Goal: Information Seeking & Learning: Find specific fact

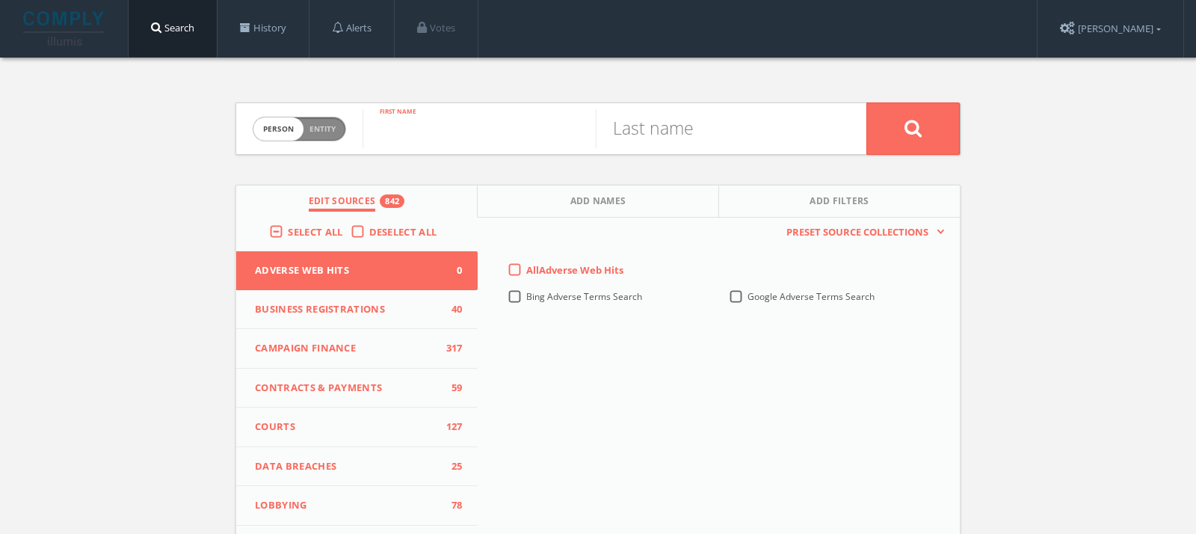
click at [418, 134] on input "text" at bounding box center [479, 128] width 233 height 39
paste input "Roxana Borcsa"
click at [509, 140] on input "Roxana Borcsa" at bounding box center [479, 128] width 233 height 39
type input "Roxana"
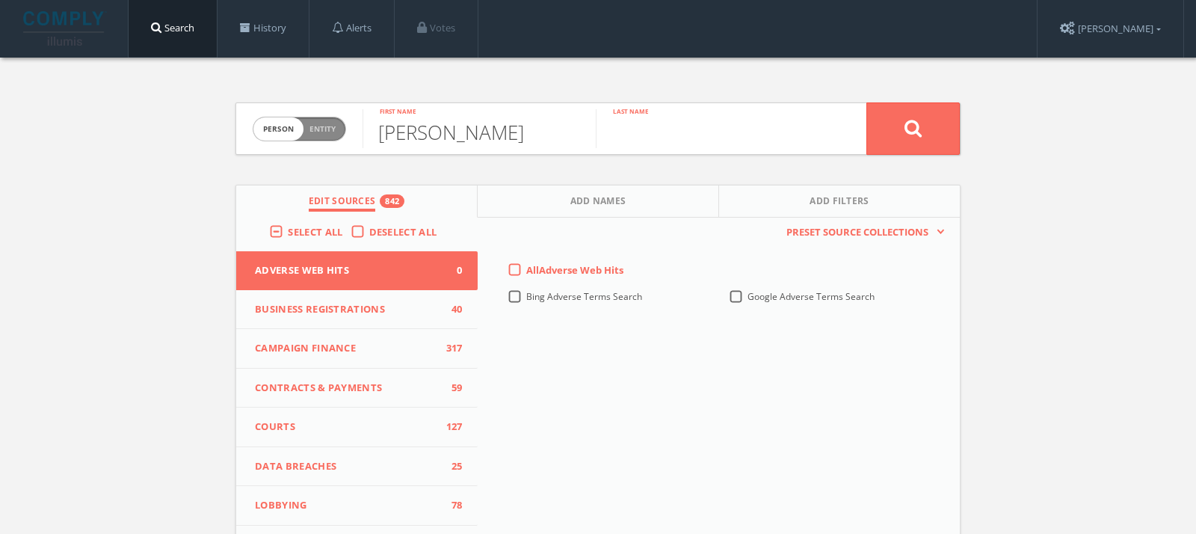
click at [664, 126] on input "text" at bounding box center [712, 128] width 233 height 39
paste input "Borcsa"
type input "Borcsa"
click at [288, 229] on label "Select All" at bounding box center [319, 232] width 62 height 15
click at [0, 0] on input "Select All" at bounding box center [0, 0] width 0 height 0
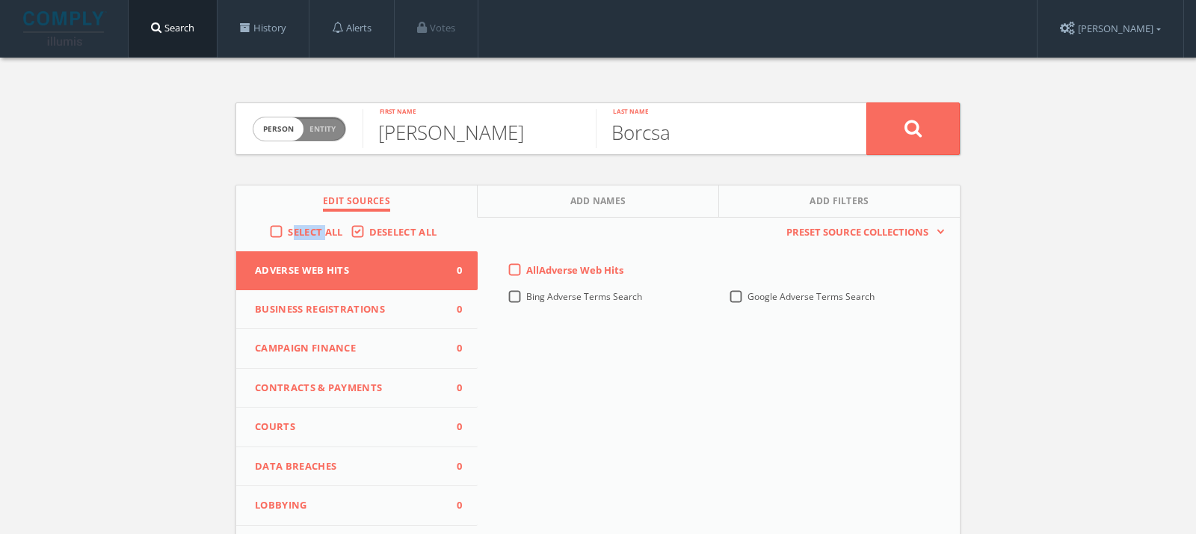
click at [288, 229] on label "Select All" at bounding box center [319, 232] width 62 height 15
click at [0, 0] on input "Select All" at bounding box center [0, 0] width 0 height 0
click at [884, 129] on button at bounding box center [912, 128] width 93 height 52
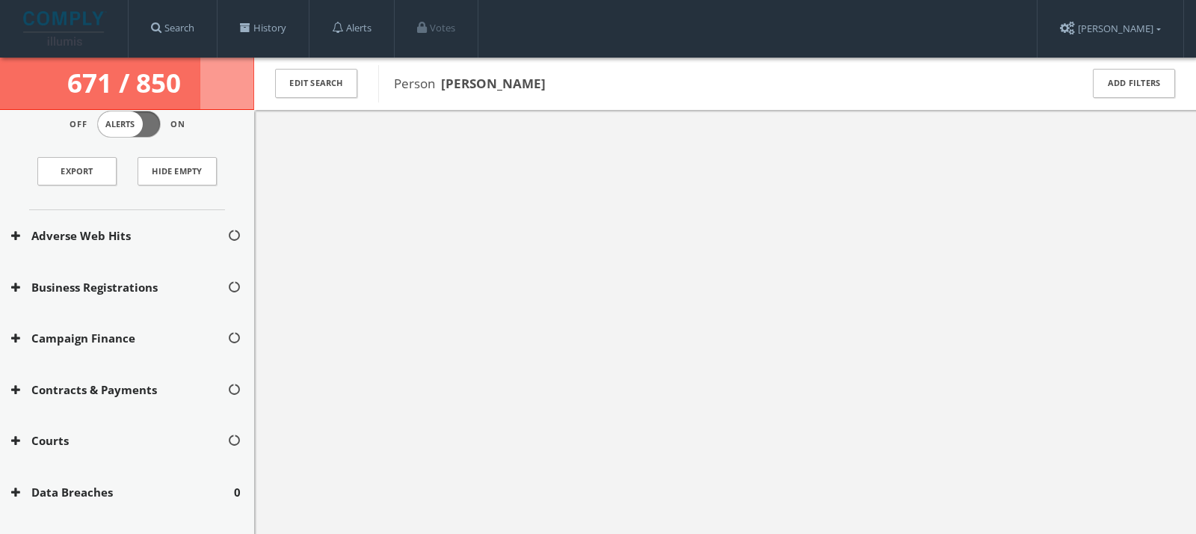
scroll to position [41, 0]
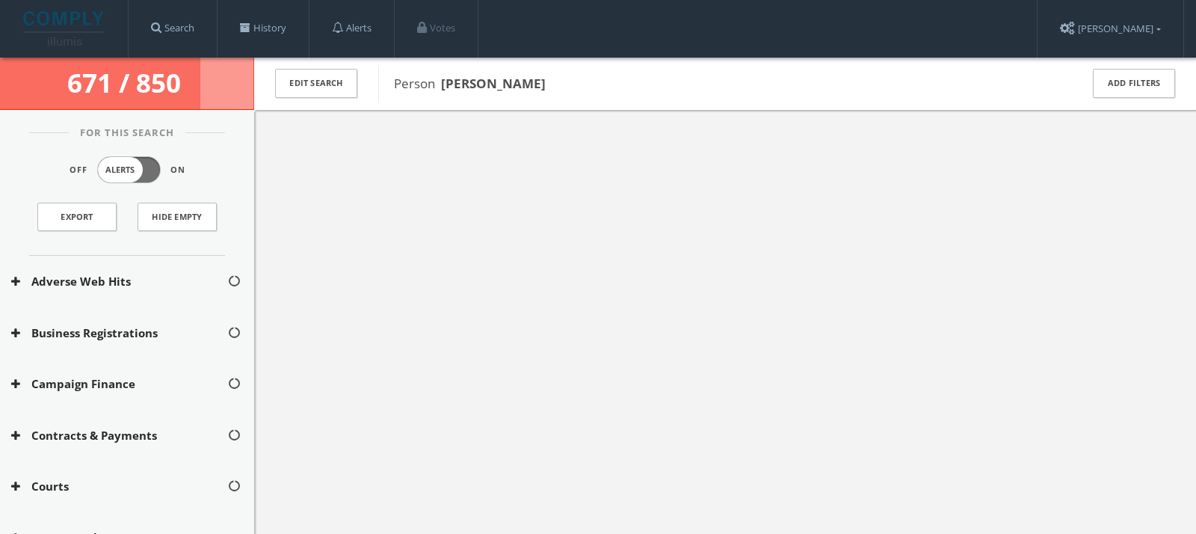
click at [94, 268] on div "Adverse Web Hits" at bounding box center [127, 282] width 254 height 52
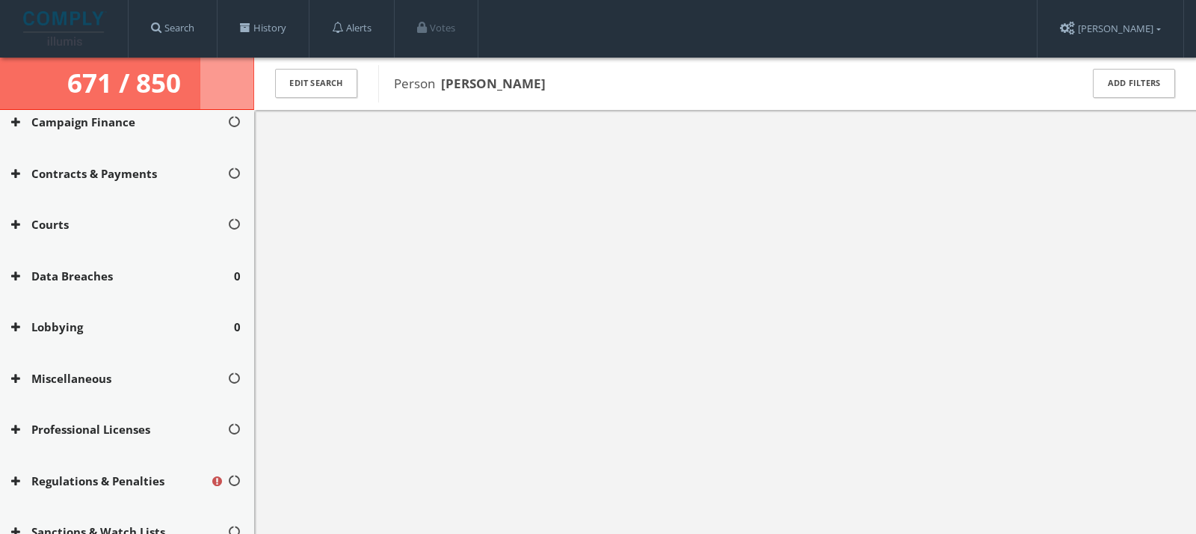
scroll to position [424, 0]
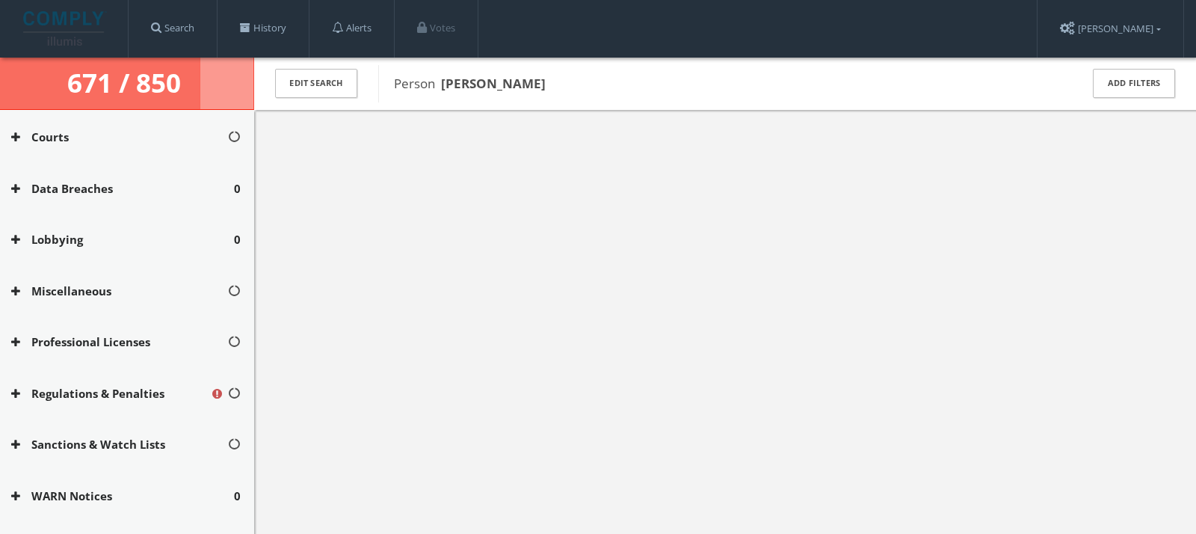
click at [109, 493] on button "WARN Notices" at bounding box center [122, 495] width 223 height 17
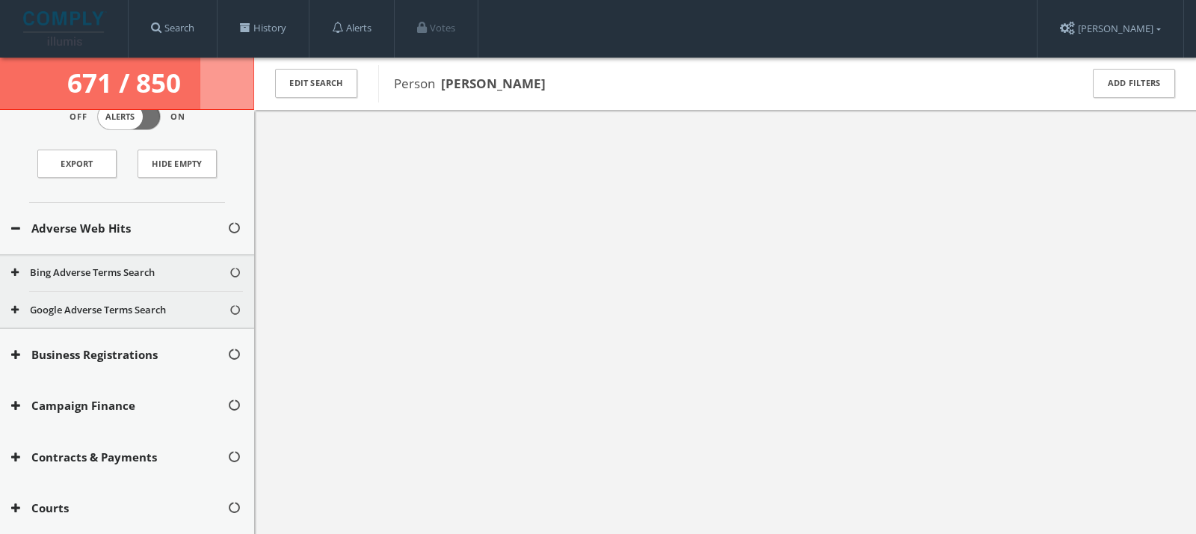
scroll to position [0, 0]
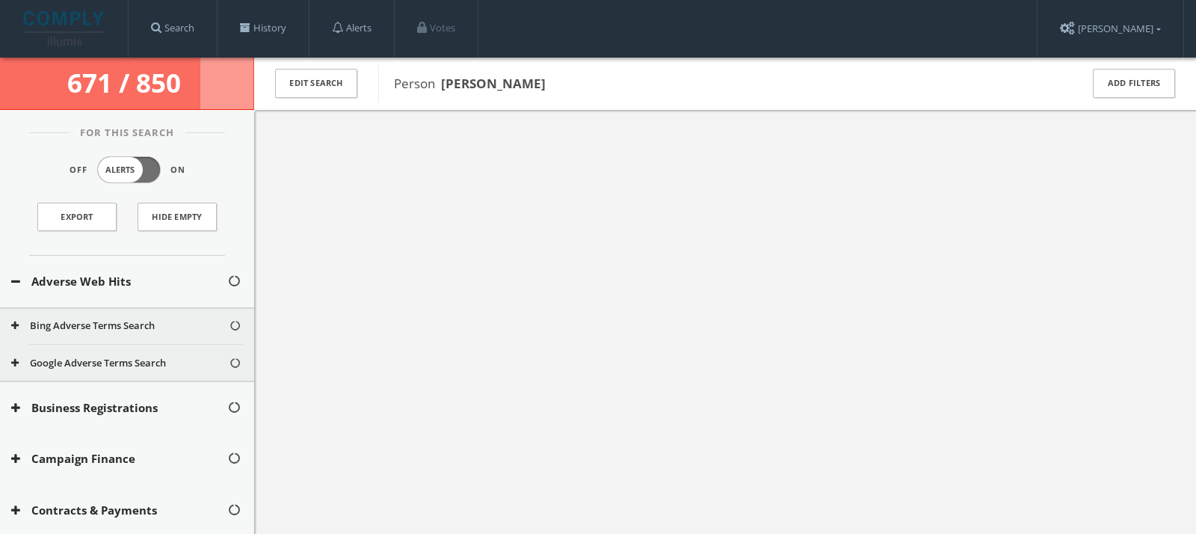
click at [492, 84] on b "[PERSON_NAME]" at bounding box center [493, 83] width 105 height 17
click at [515, 144] on div at bounding box center [725, 377] width 942 height 534
drag, startPoint x: 543, startPoint y: 94, endPoint x: 440, endPoint y: 87, distance: 103.4
click at [440, 87] on div "Person [PERSON_NAME]" at bounding box center [719, 83] width 682 height 37
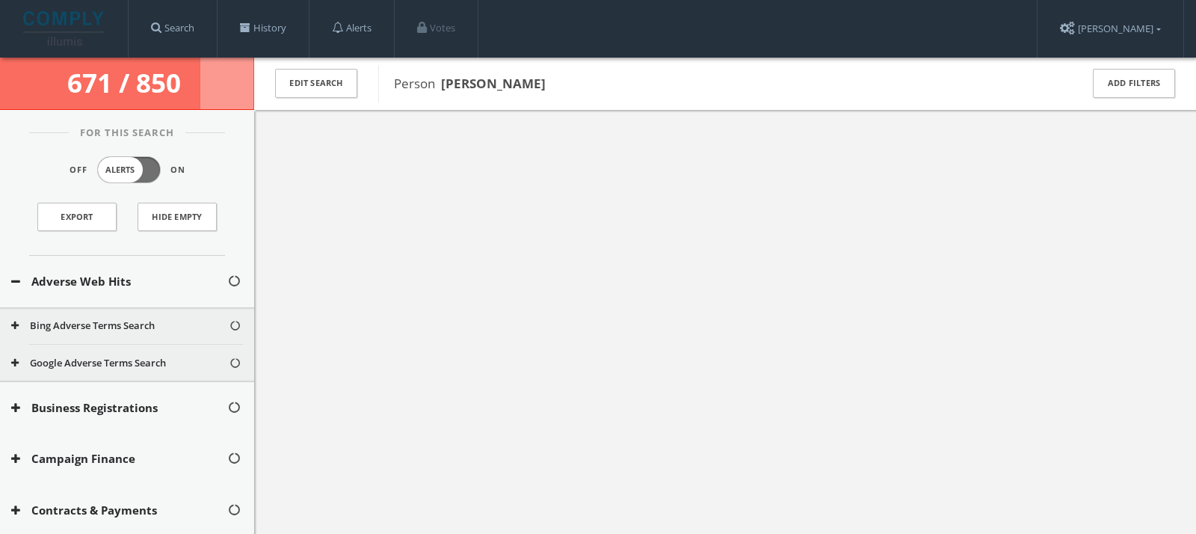
click at [510, 211] on div at bounding box center [725, 377] width 942 height 534
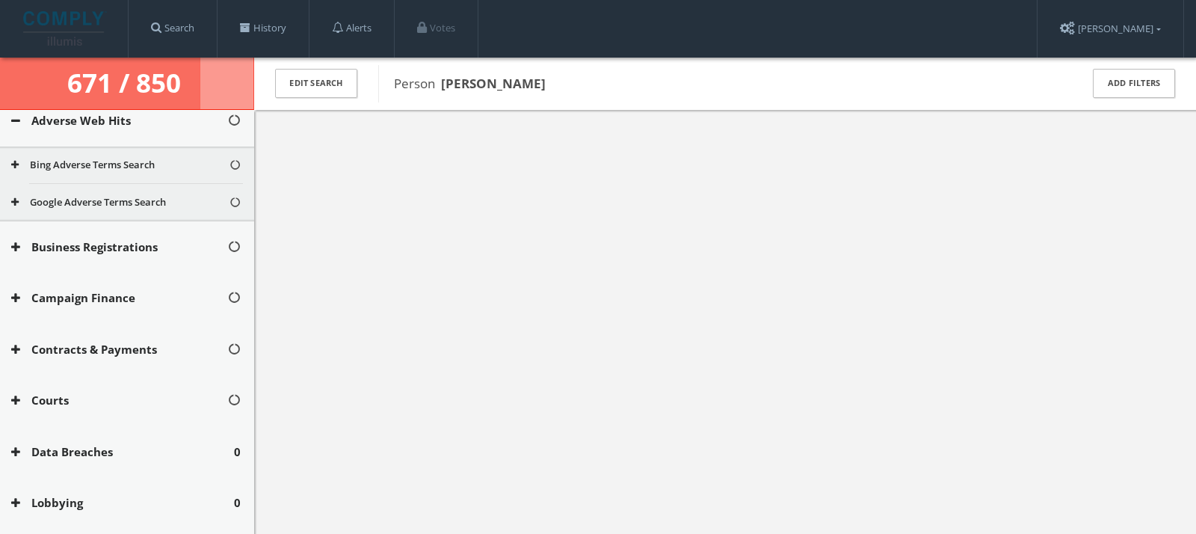
scroll to position [167, 0]
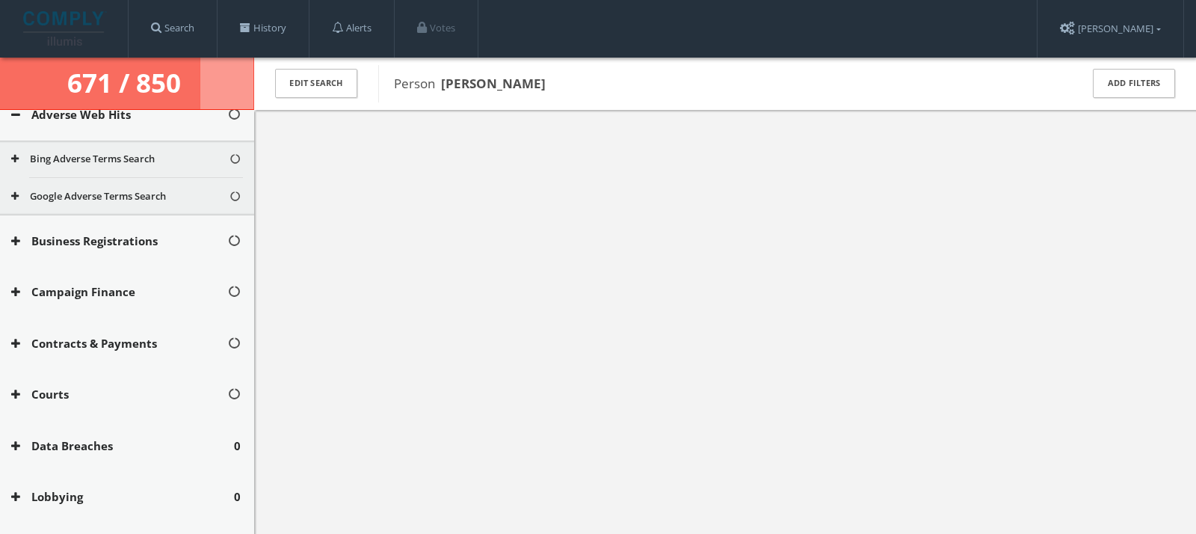
click at [57, 386] on button "Courts" at bounding box center [119, 394] width 216 height 17
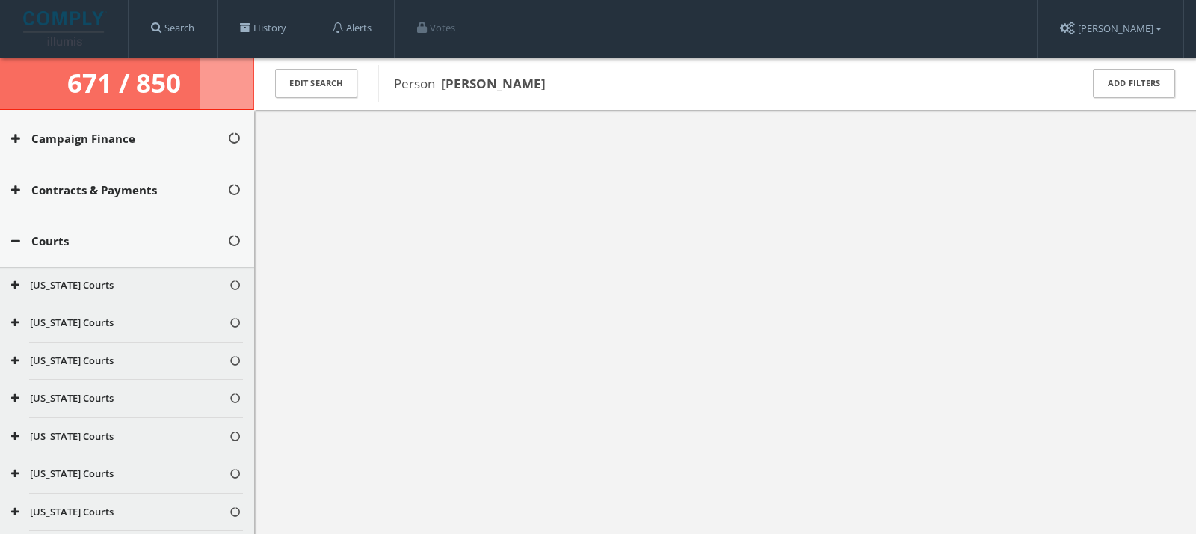
scroll to position [317, 0]
click at [42, 258] on div "Courts" at bounding box center [127, 244] width 254 height 52
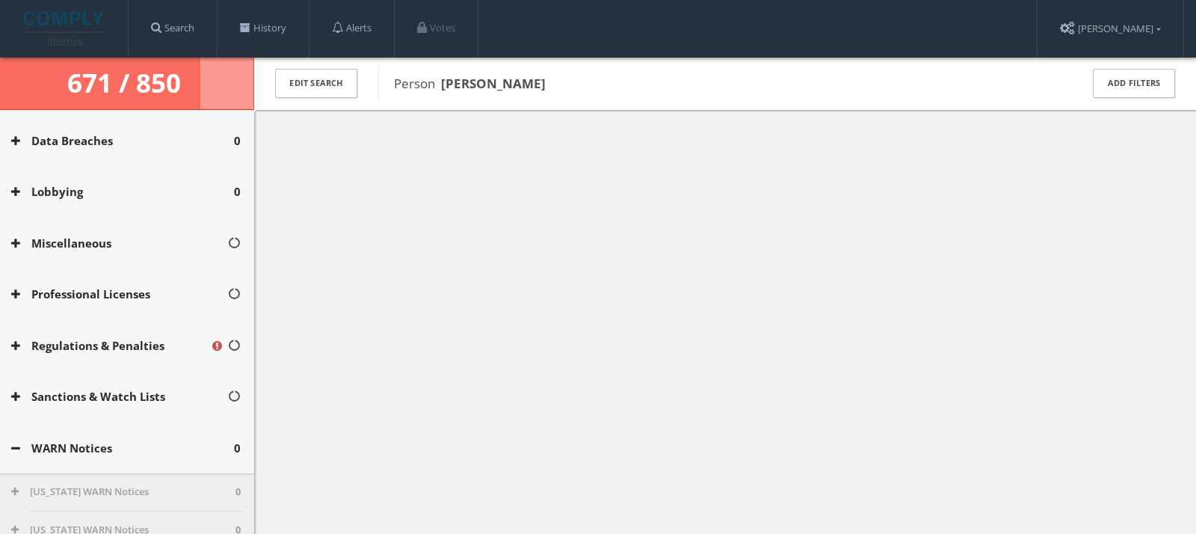
scroll to position [0, 0]
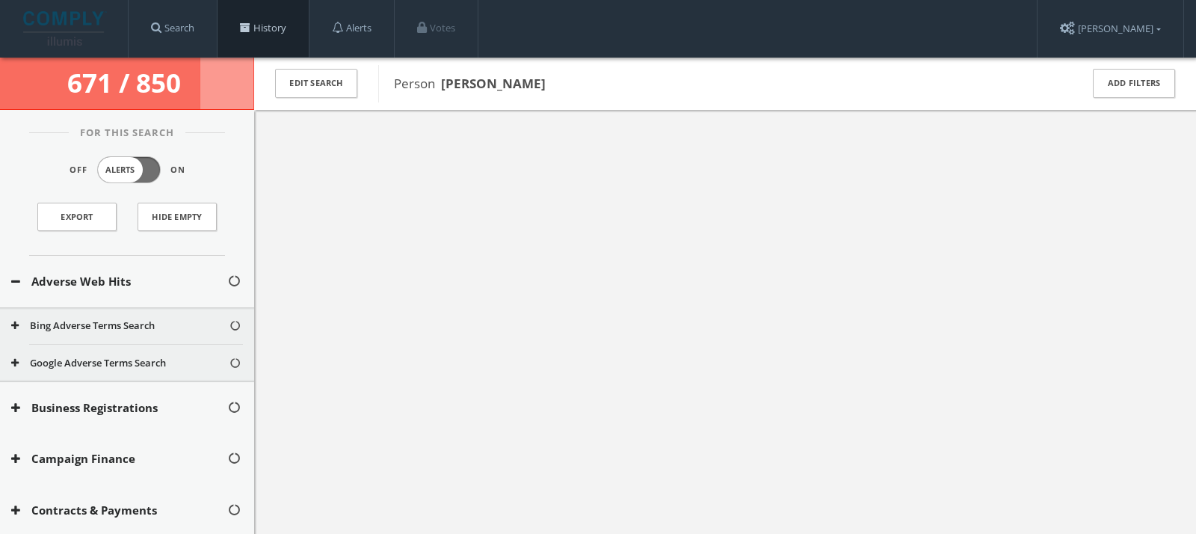
click at [296, 30] on link "History" at bounding box center [263, 28] width 91 height 57
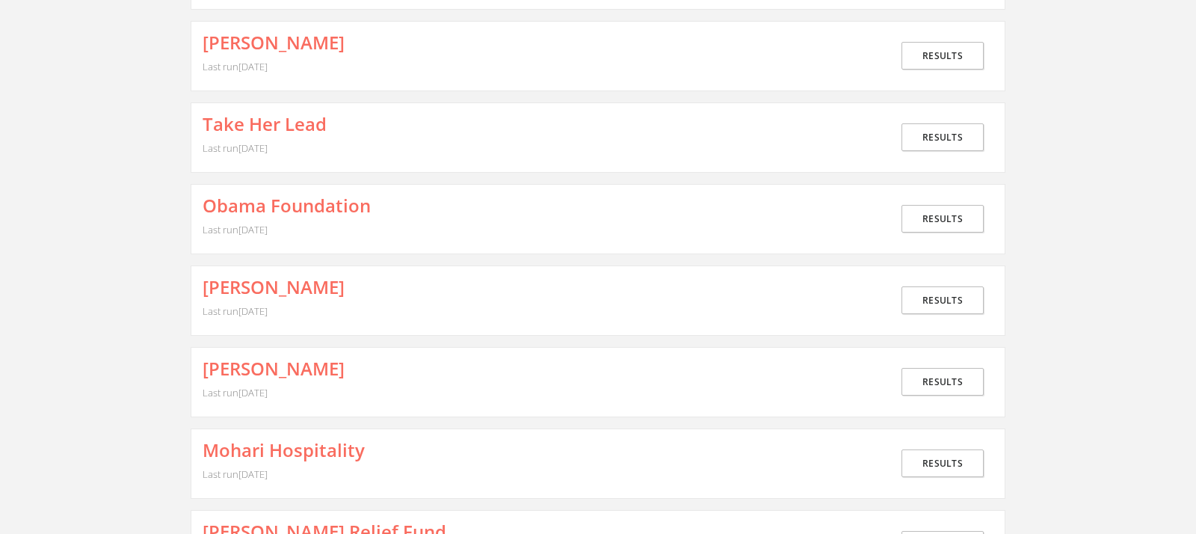
scroll to position [357, 0]
click at [925, 215] on link "Results" at bounding box center [942, 218] width 82 height 28
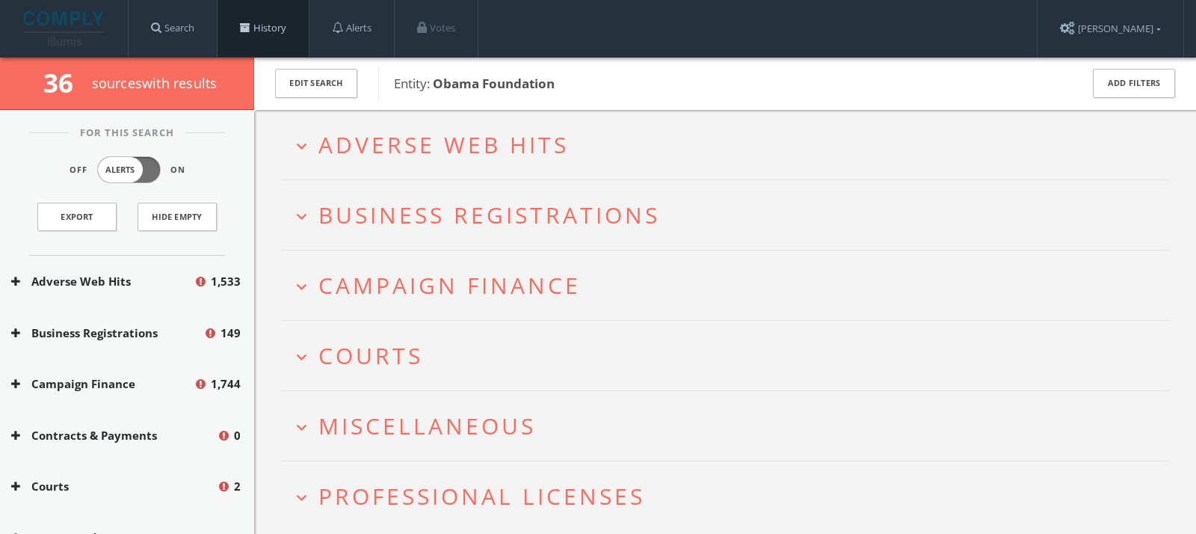
click at [277, 42] on link "History" at bounding box center [263, 28] width 91 height 57
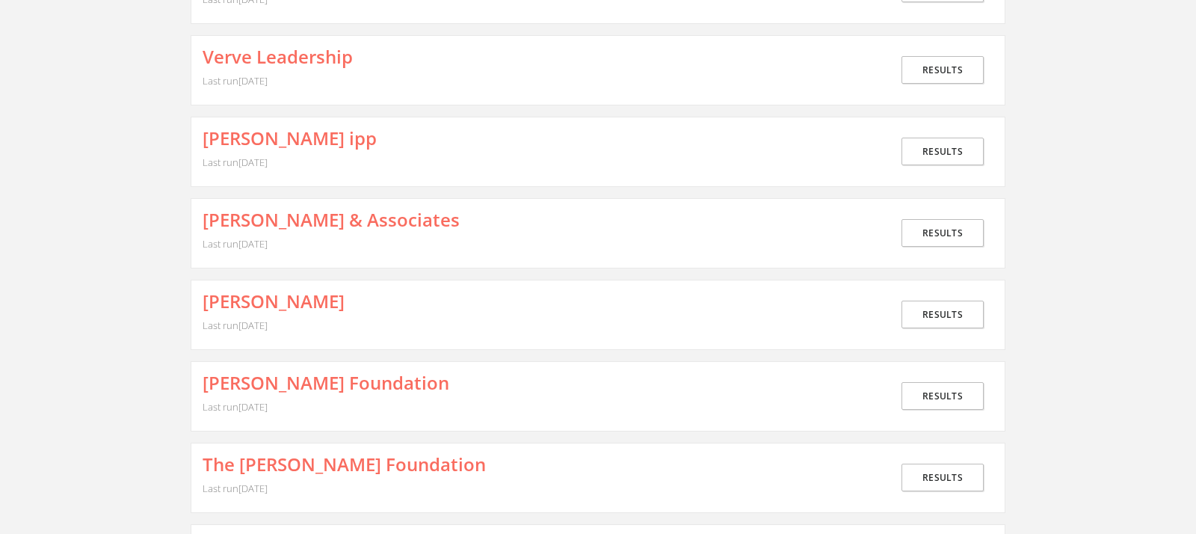
scroll to position [1907, 0]
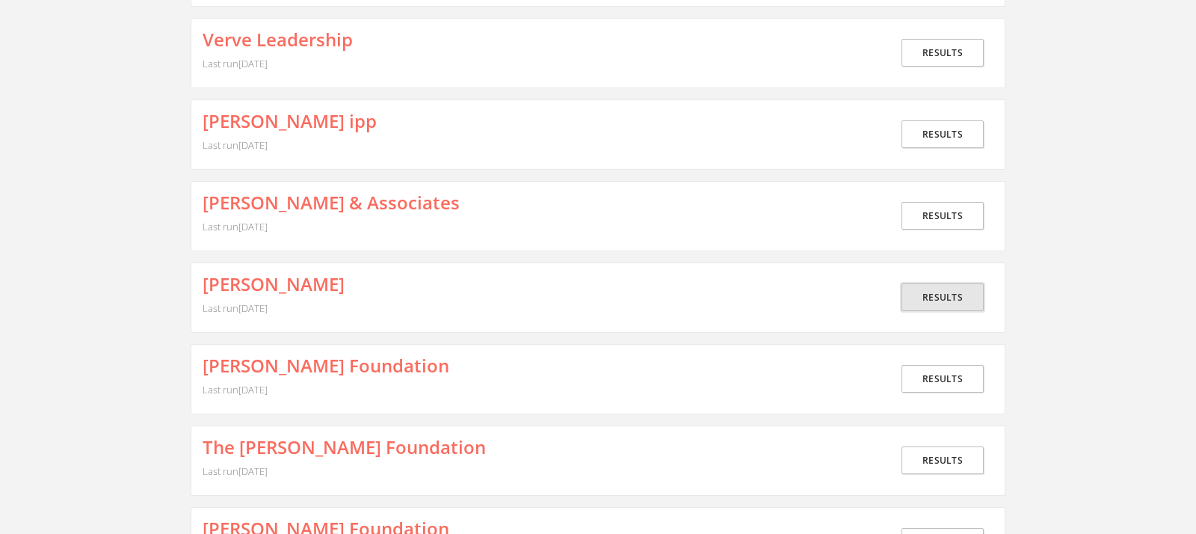
click at [928, 283] on link "Results" at bounding box center [942, 297] width 82 height 28
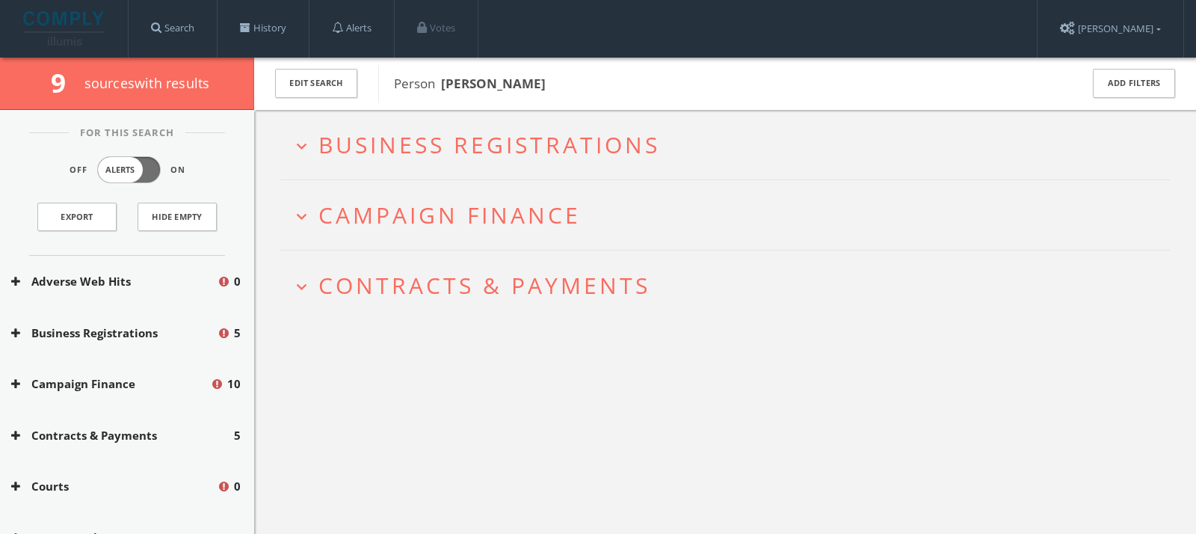
click at [185, 279] on button "Adverse Web Hits" at bounding box center [114, 281] width 206 height 17
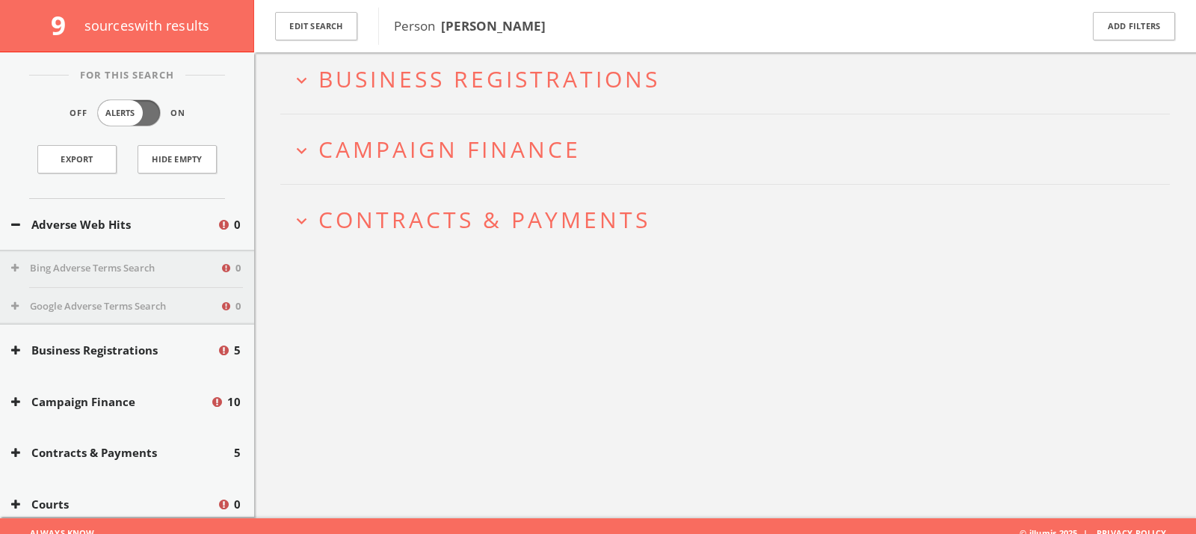
scroll to position [76, 0]
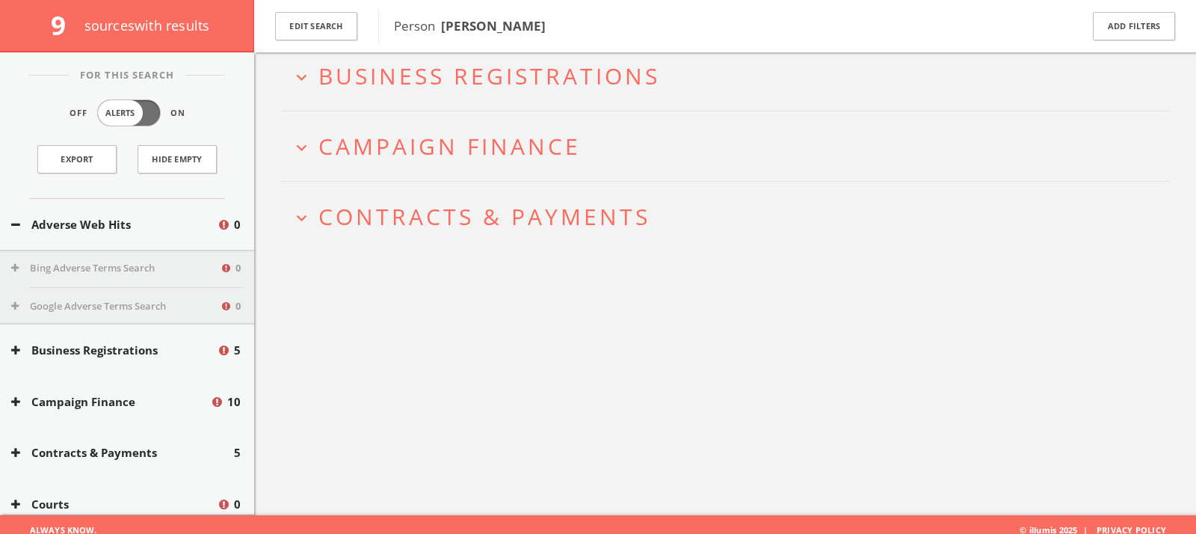
click at [383, 142] on span "Campaign Finance" at bounding box center [449, 146] width 262 height 31
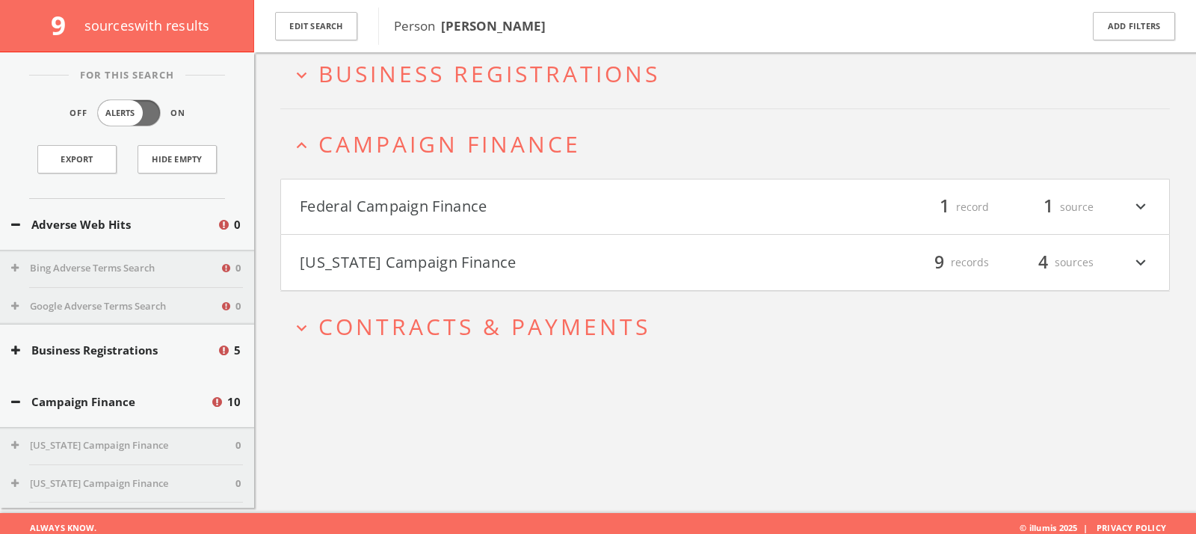
scroll to position [87, 0]
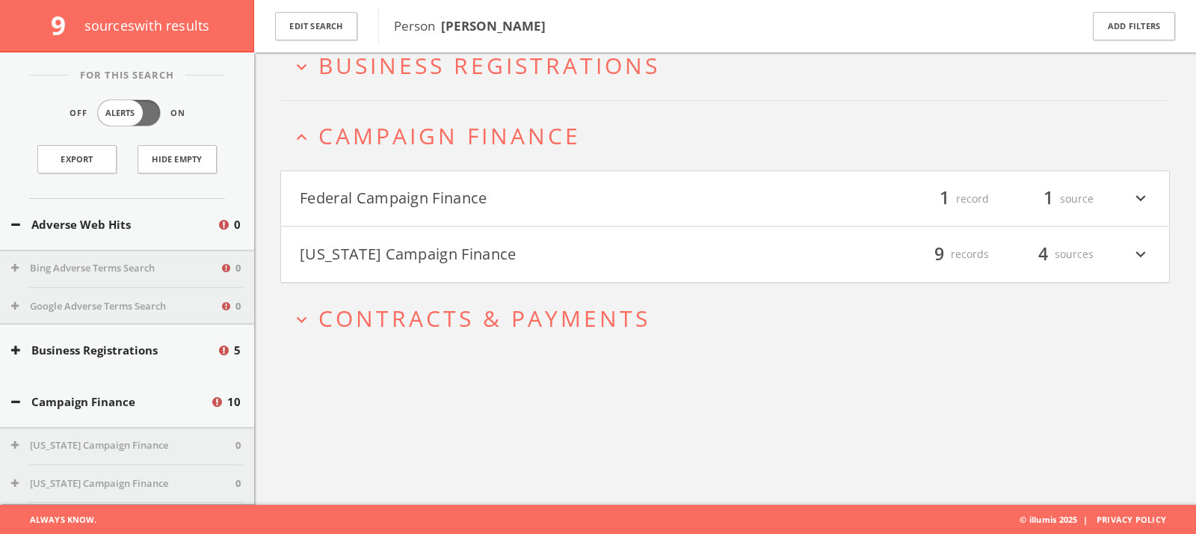
click at [494, 197] on button "Federal Campaign Finance" at bounding box center [512, 198] width 425 height 25
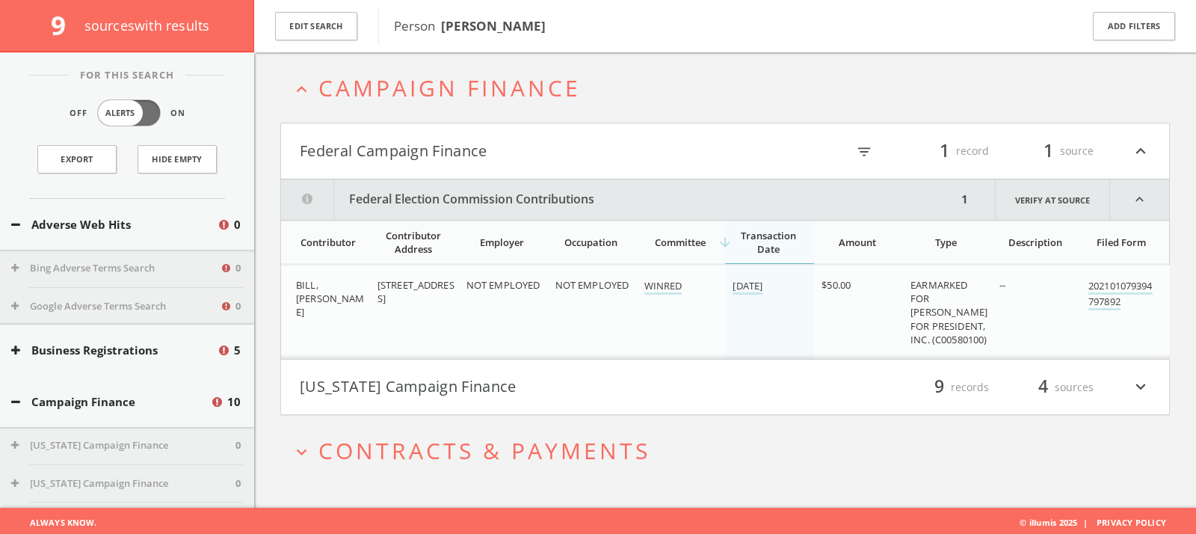
scroll to position [0, 0]
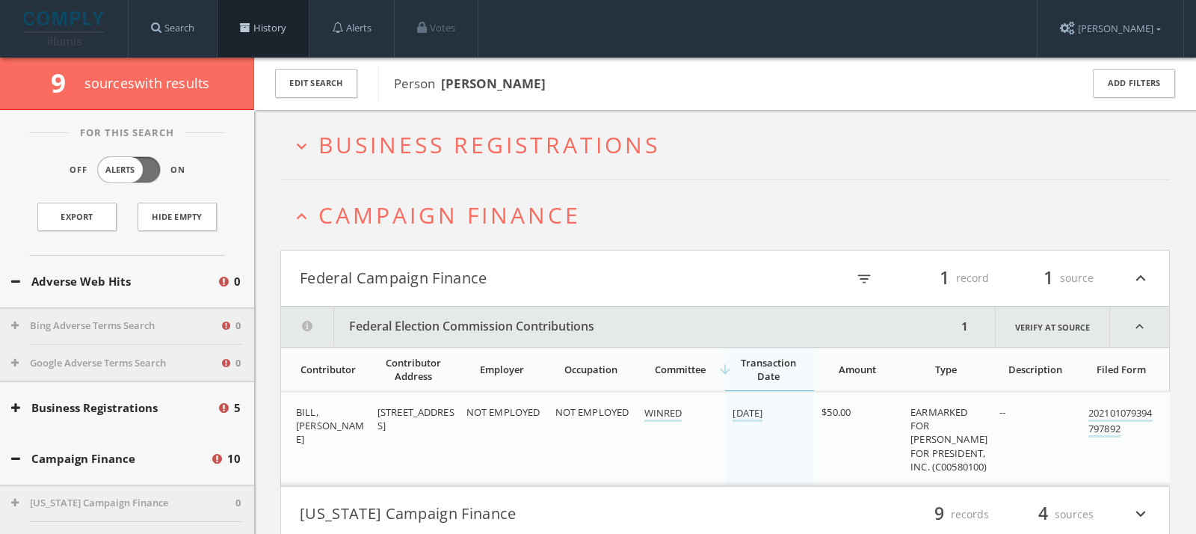
click at [285, 36] on link "History" at bounding box center [263, 28] width 91 height 57
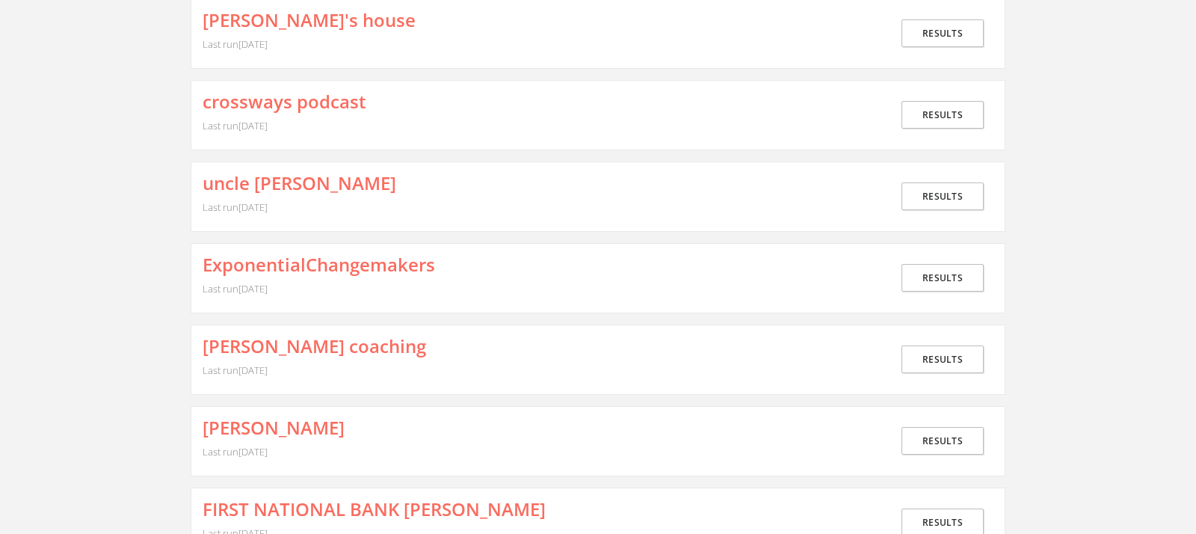
scroll to position [3866, 0]
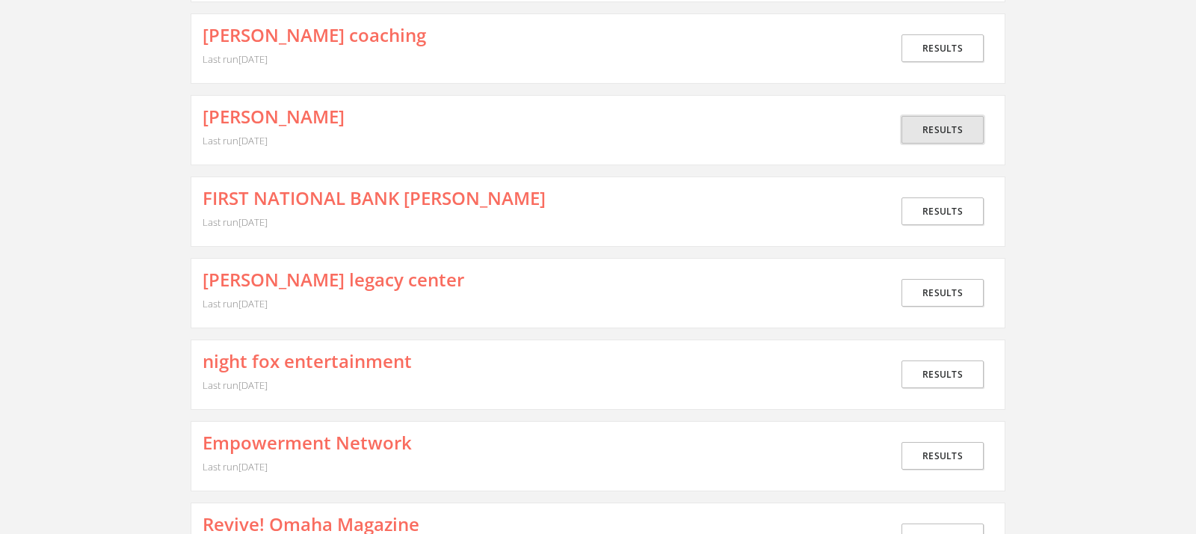
click at [930, 116] on link "Results" at bounding box center [942, 130] width 82 height 28
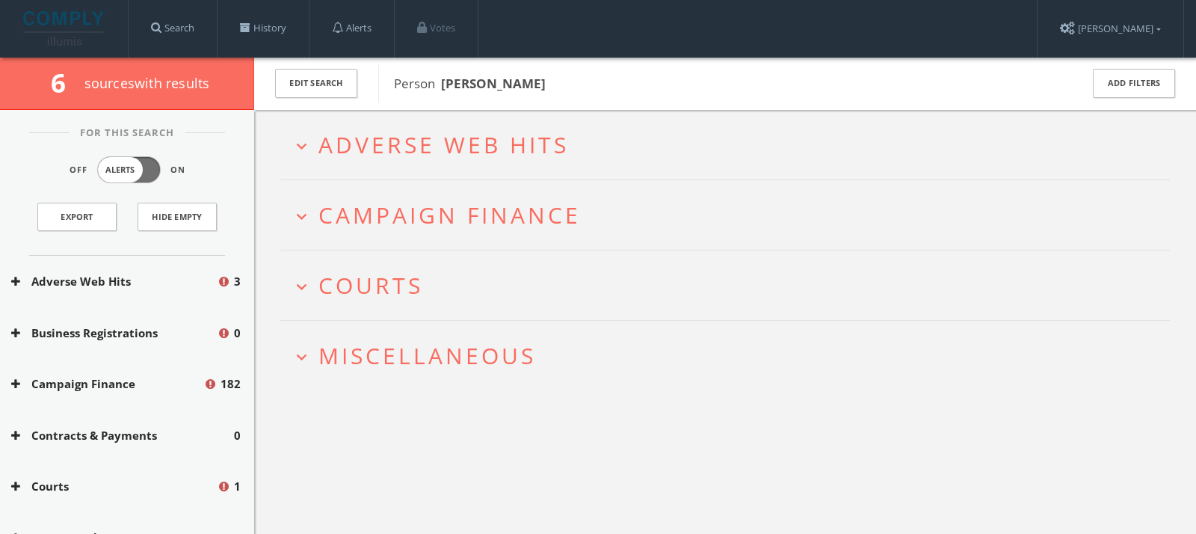
click at [392, 146] on span "Adverse Web Hits" at bounding box center [443, 144] width 250 height 31
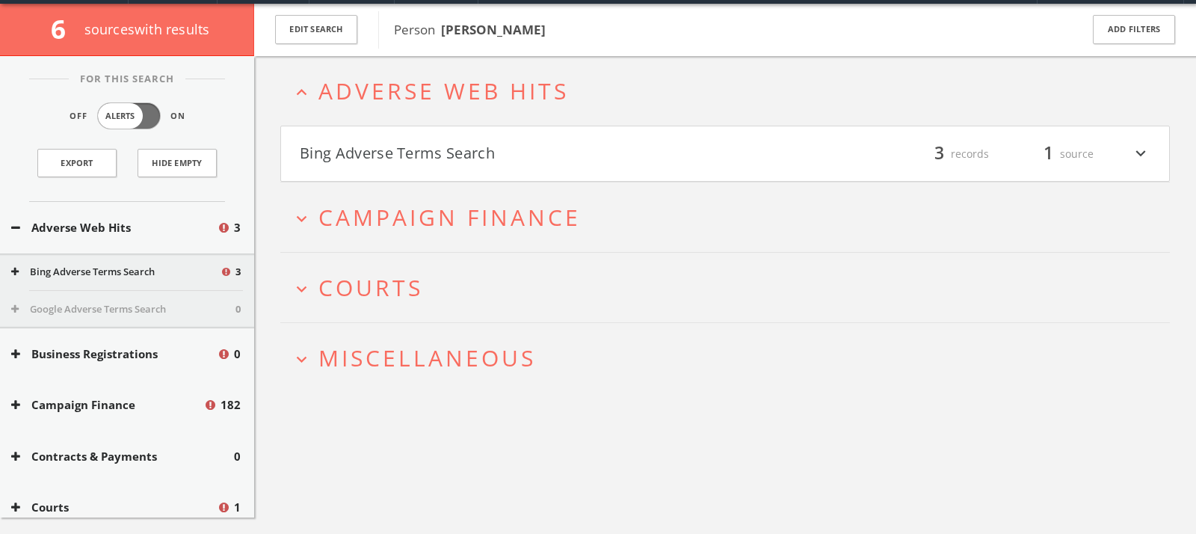
click at [392, 147] on button "Bing Adverse Terms Search" at bounding box center [512, 153] width 425 height 25
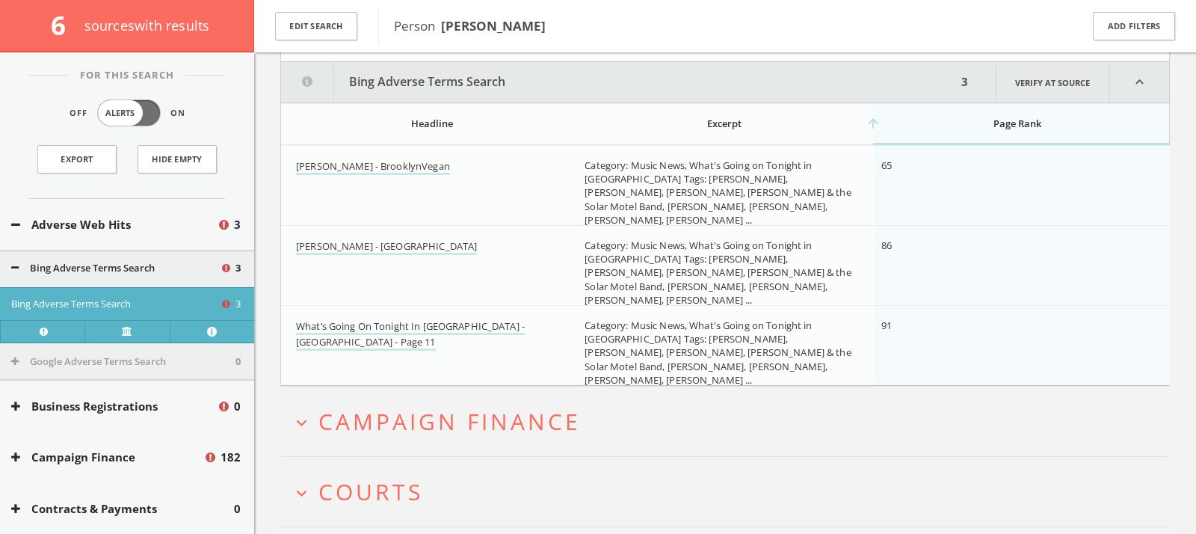
scroll to position [293, 0]
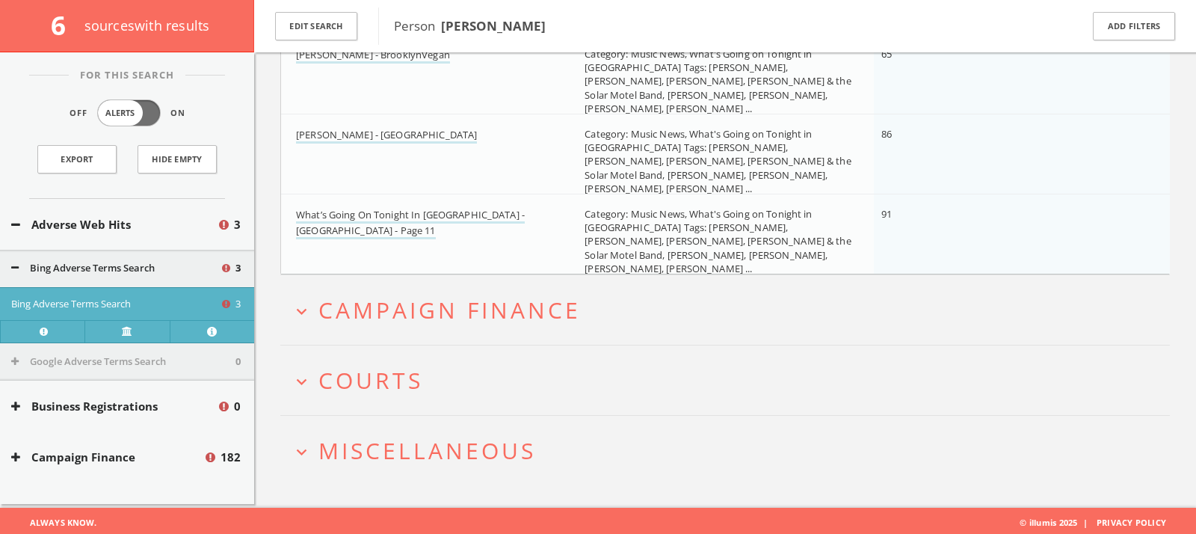
click at [448, 308] on span "Campaign Finance" at bounding box center [449, 309] width 262 height 31
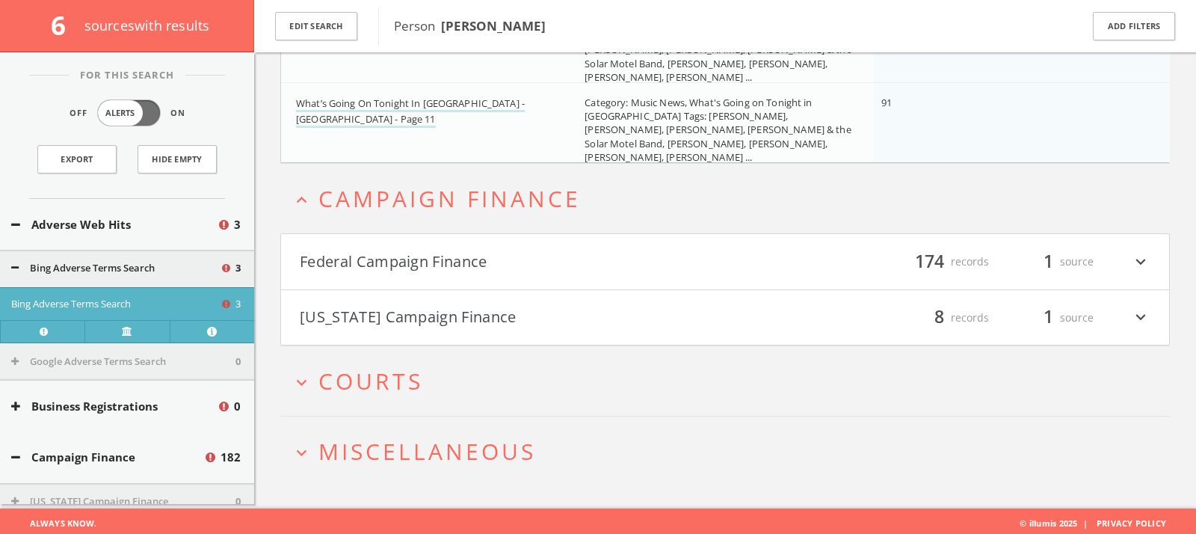
click at [425, 249] on button "Federal Campaign Finance" at bounding box center [512, 261] width 425 height 25
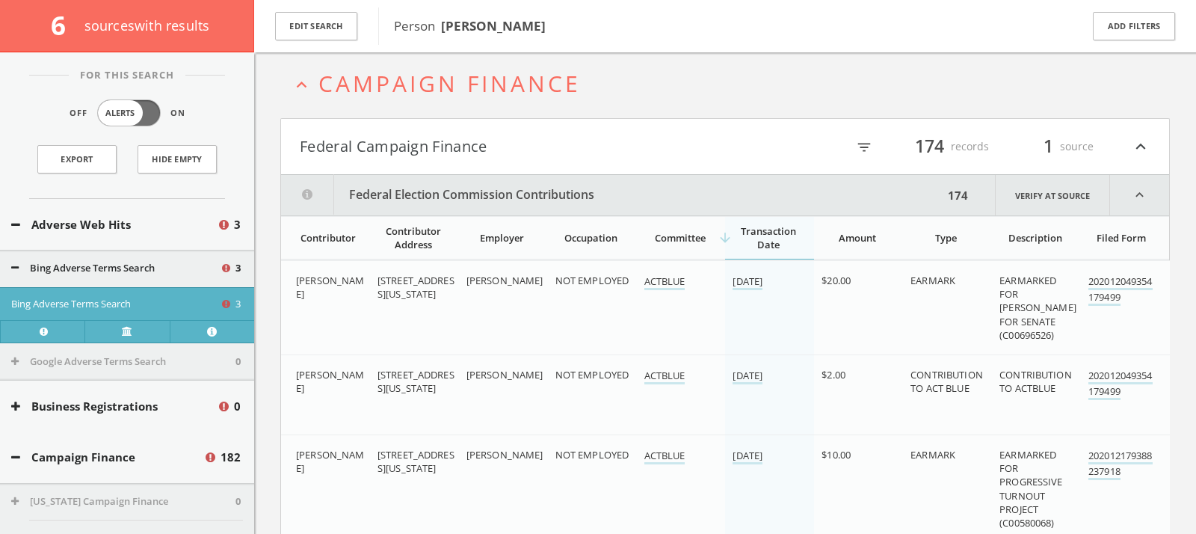
scroll to position [501, 0]
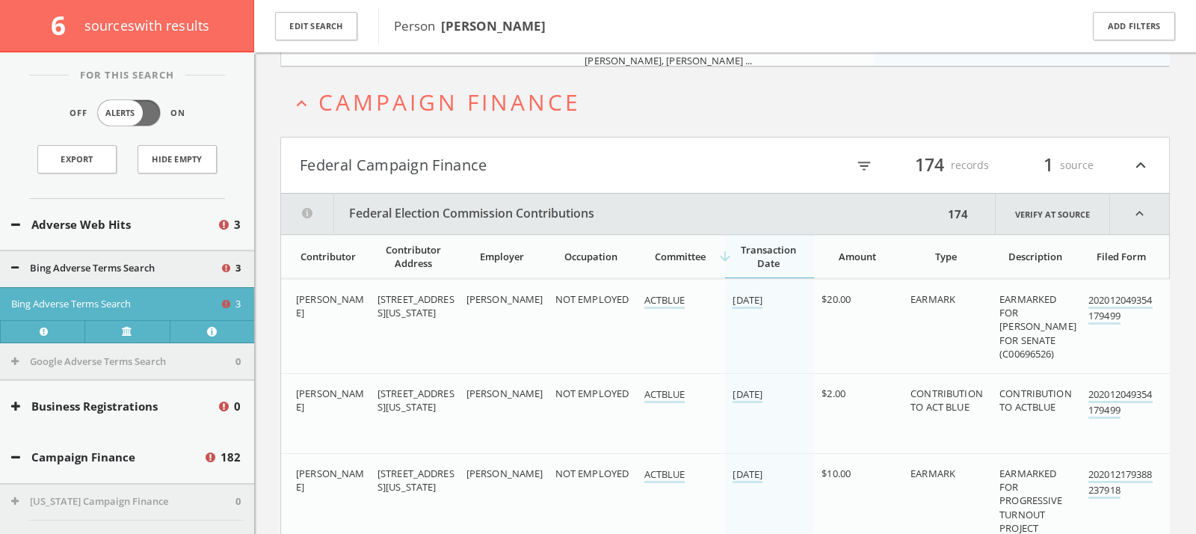
click at [866, 164] on icon "filter_list" at bounding box center [864, 166] width 16 height 16
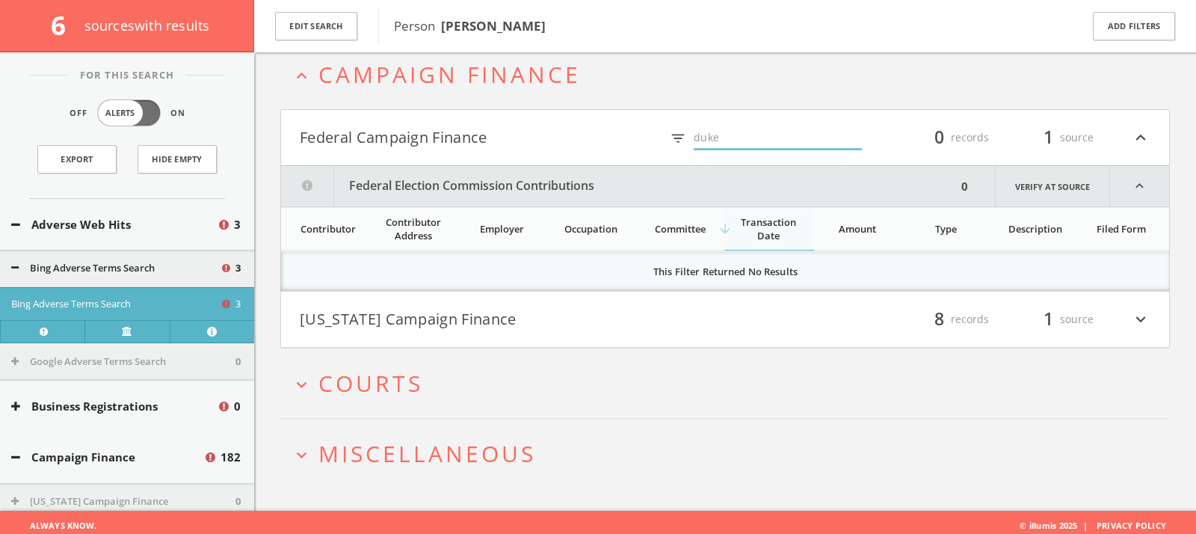
scroll to position [496, 0]
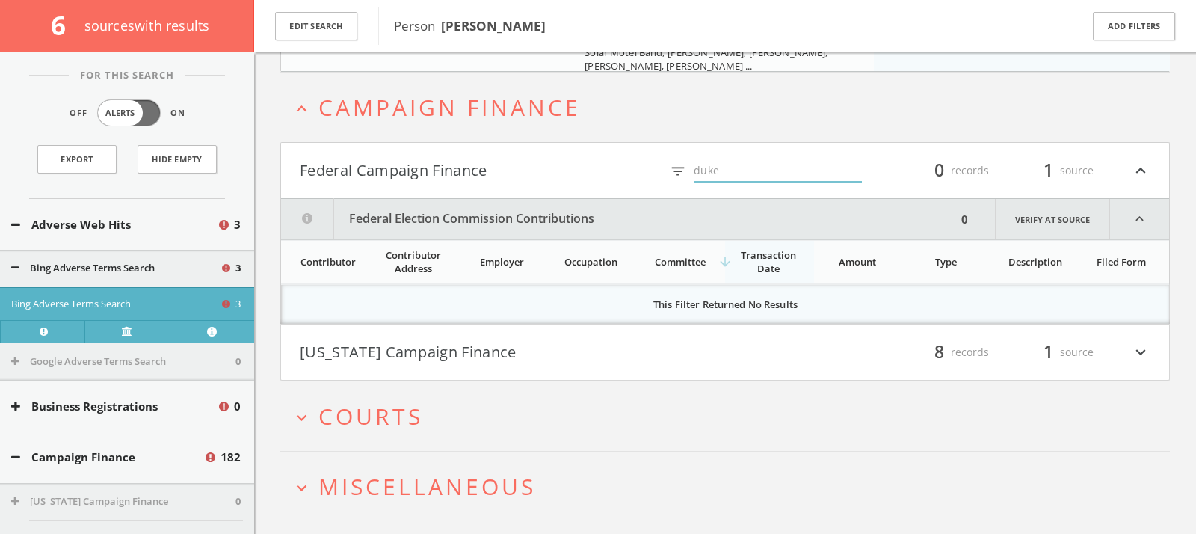
type input "Duke"
click at [460, 392] on h2 "expand_more Courts" at bounding box center [724, 416] width 889 height 70
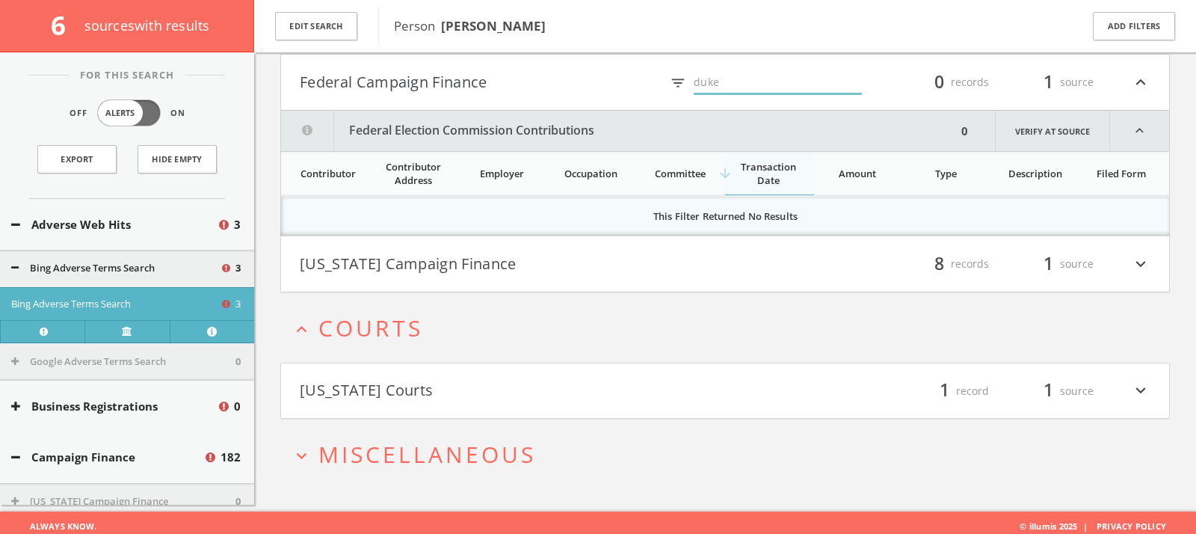
scroll to position [584, 0]
click at [552, 377] on button "[US_STATE] Courts" at bounding box center [512, 389] width 425 height 25
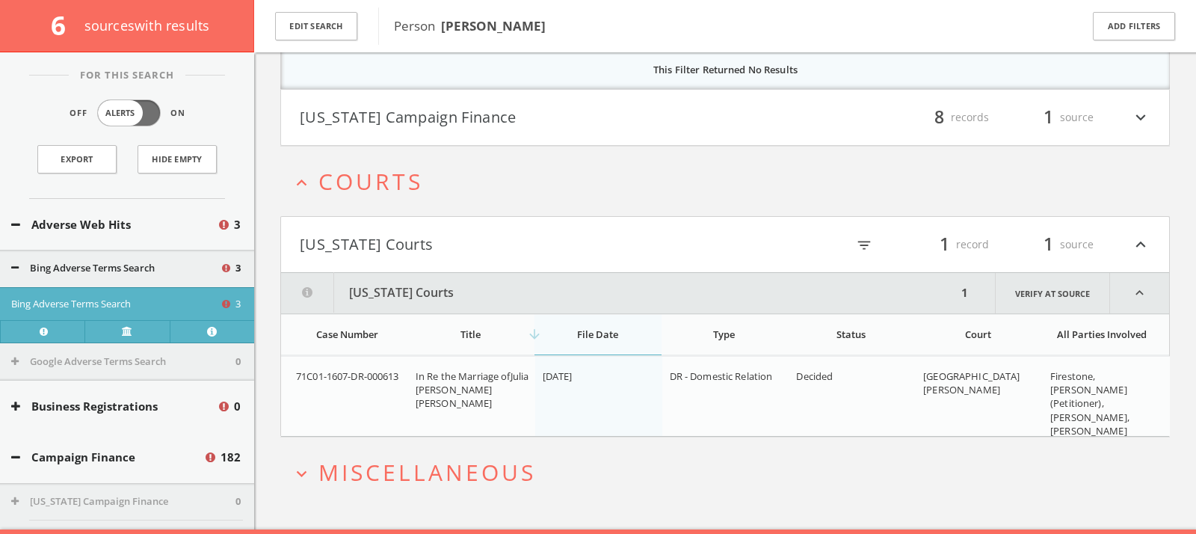
scroll to position [748, 0]
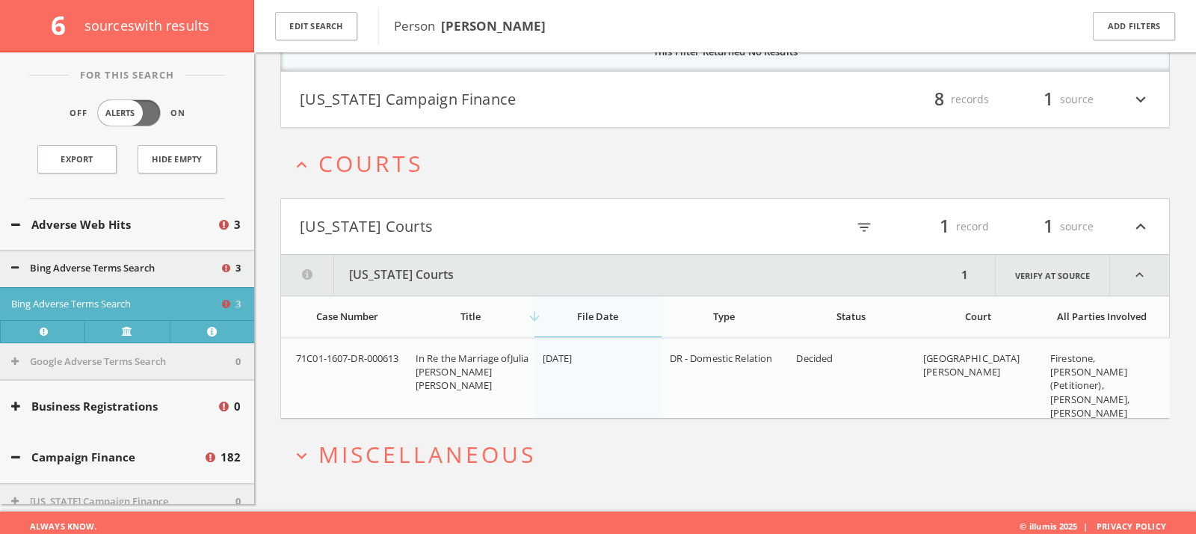
drag, startPoint x: 409, startPoint y: 349, endPoint x: 487, endPoint y: 395, distance: 90.8
click at [487, 395] on td "In Re the Marriage ofJulia [PERSON_NAME] [PERSON_NAME]" at bounding box center [471, 393] width 127 height 108
click at [487, 392] on div "In Re the Marriage ofJulia [PERSON_NAME] [PERSON_NAME]" at bounding box center [473, 371] width 115 height 41
click at [1020, 269] on link "Verify at source" at bounding box center [1052, 275] width 115 height 40
click at [481, 440] on span "Miscellaneous" at bounding box center [427, 454] width 218 height 31
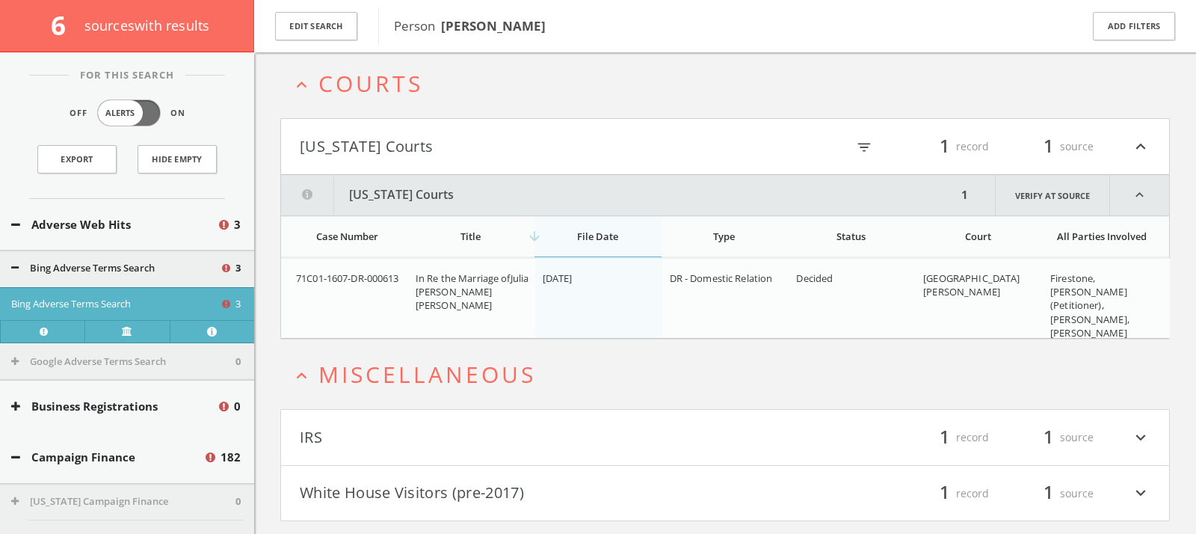
scroll to position [860, 0]
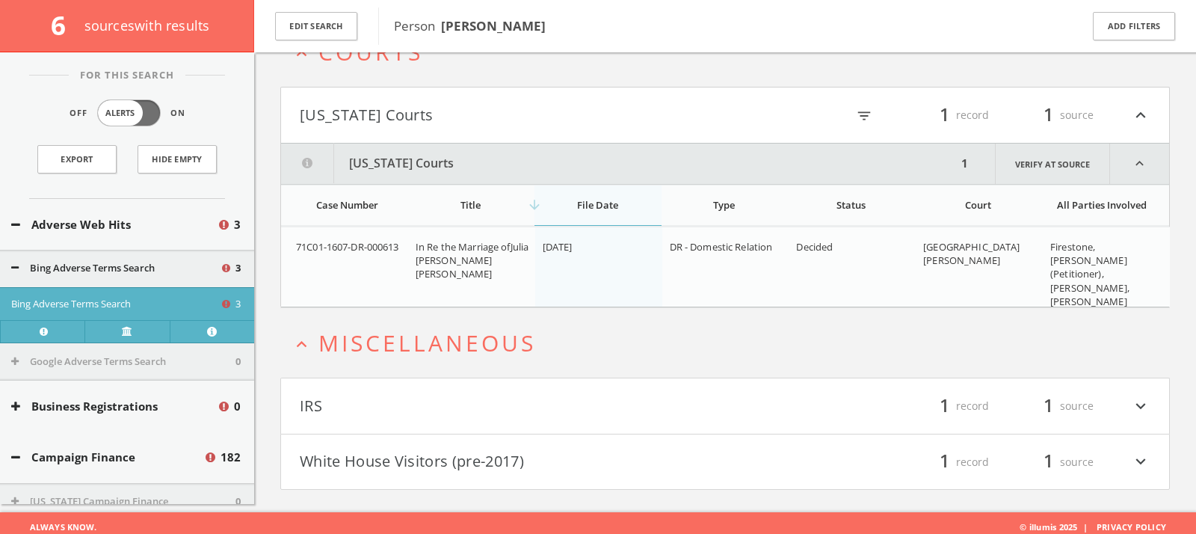
click at [424, 457] on button "White House Visitors (pre-2017)" at bounding box center [512, 461] width 425 height 25
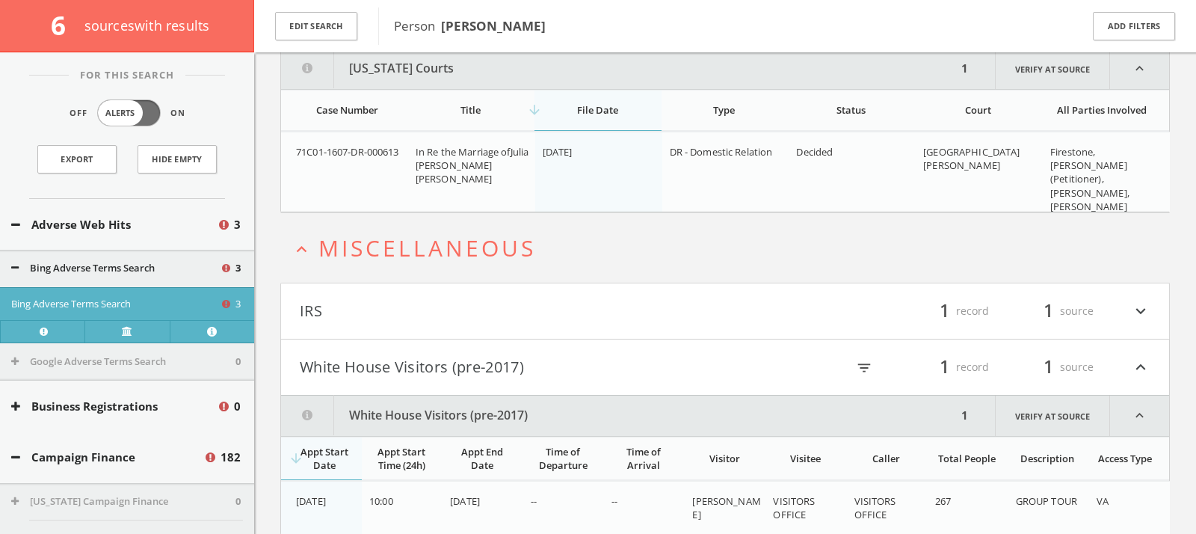
scroll to position [997, 0]
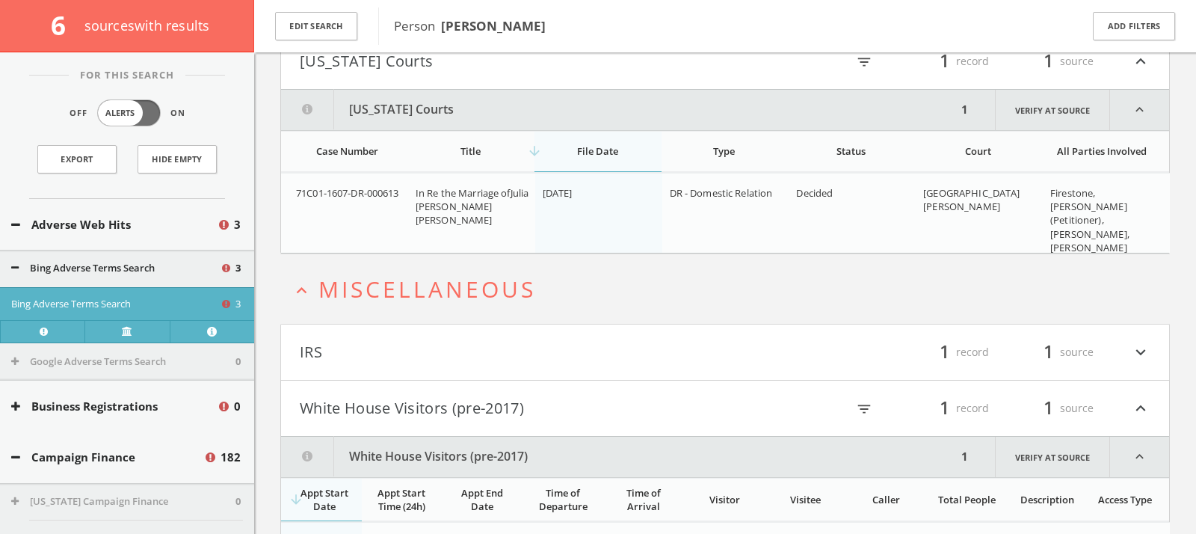
click at [413, 296] on span "Miscellaneous" at bounding box center [427, 289] width 218 height 31
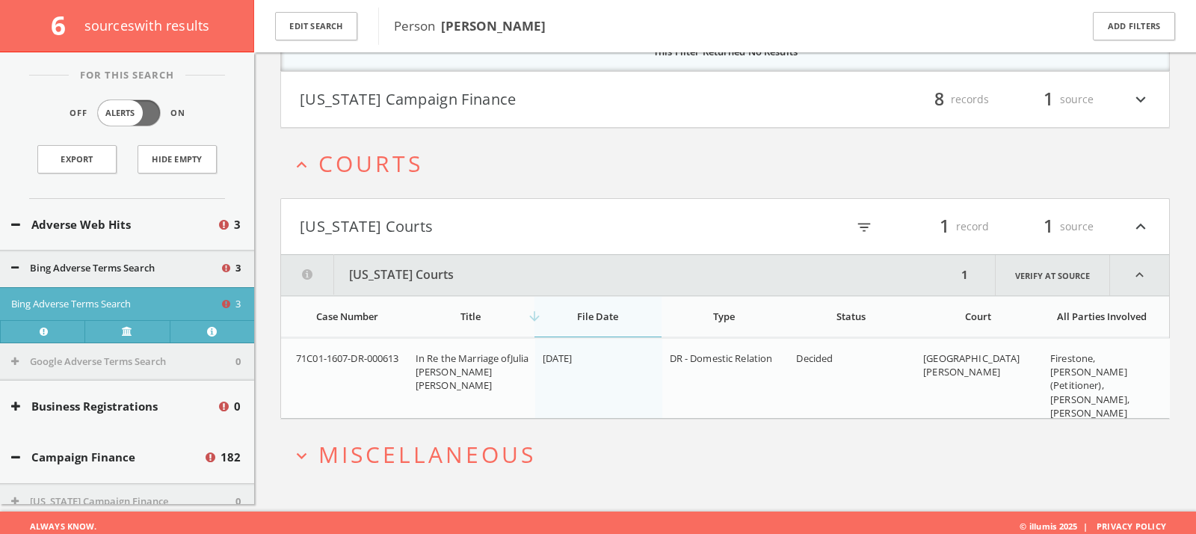
click at [377, 426] on h2 "expand_more Miscellaneous" at bounding box center [724, 454] width 889 height 70
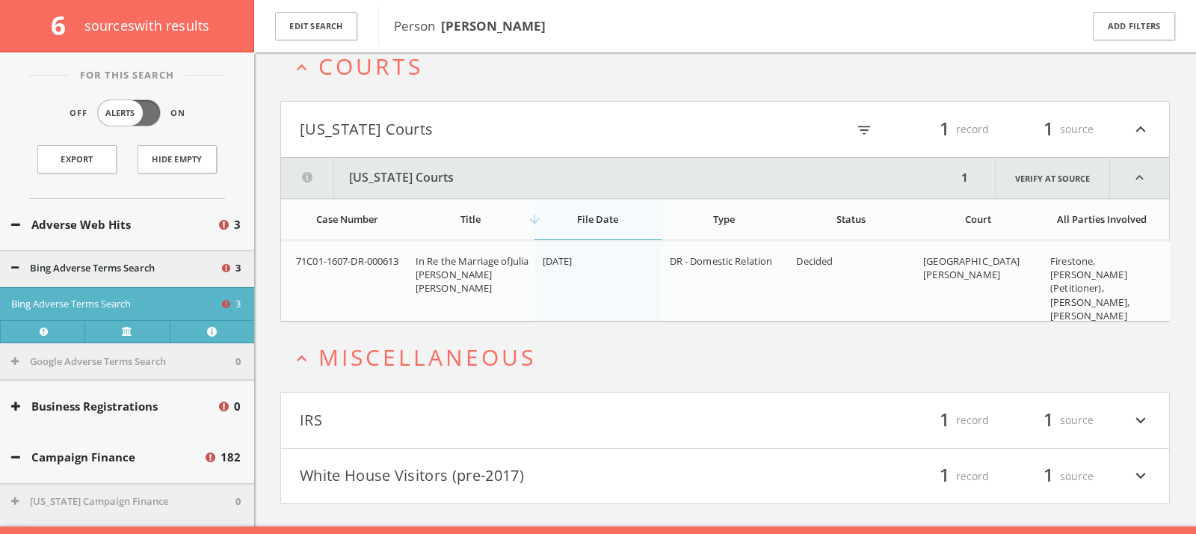
scroll to position [860, 0]
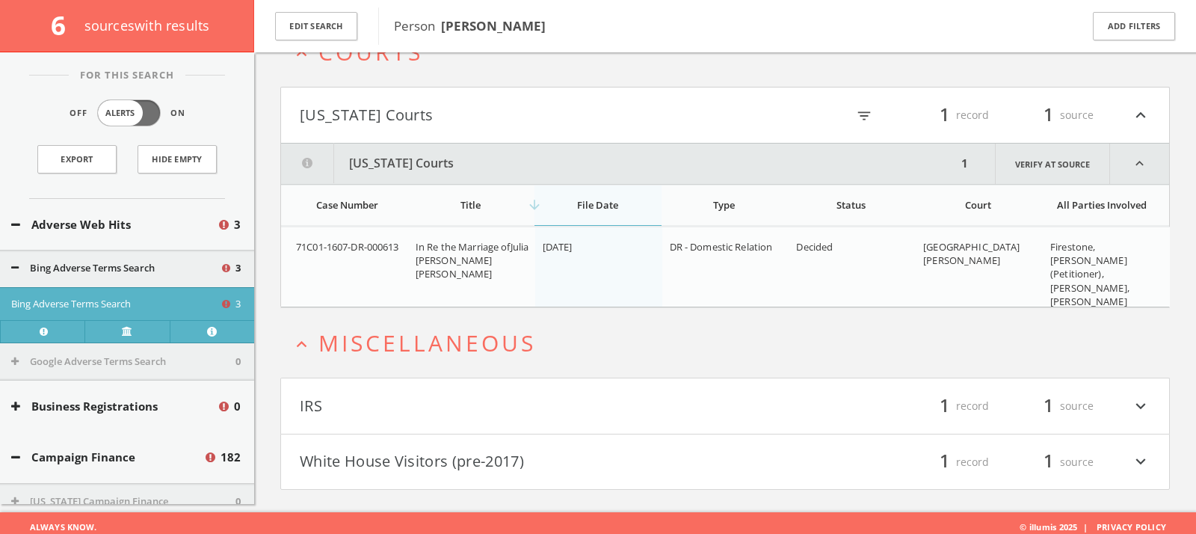
click at [371, 339] on span "Miscellaneous" at bounding box center [427, 342] width 218 height 31
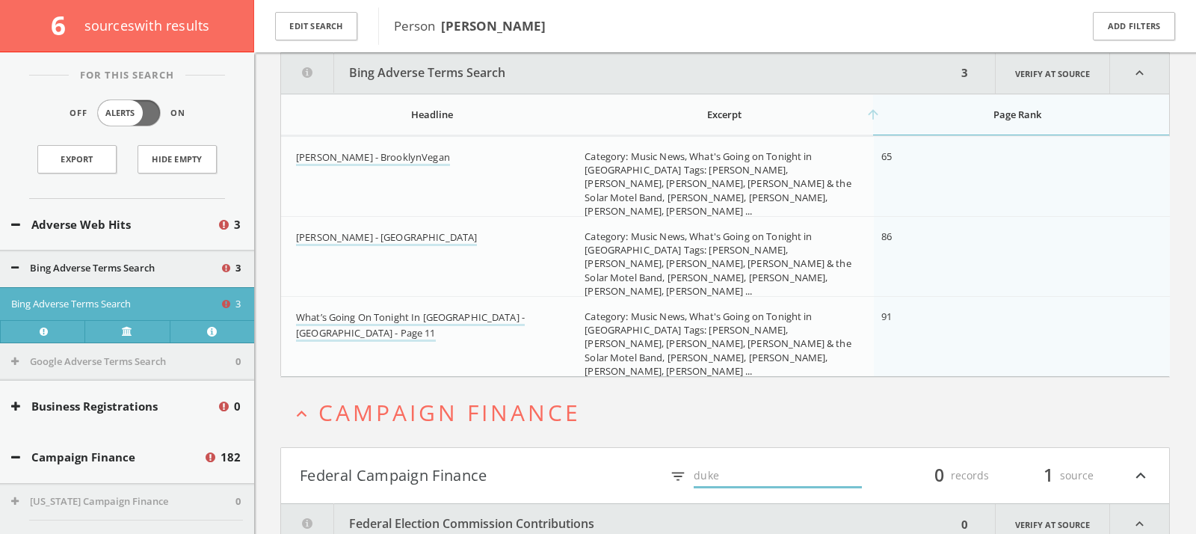
scroll to position [0, 0]
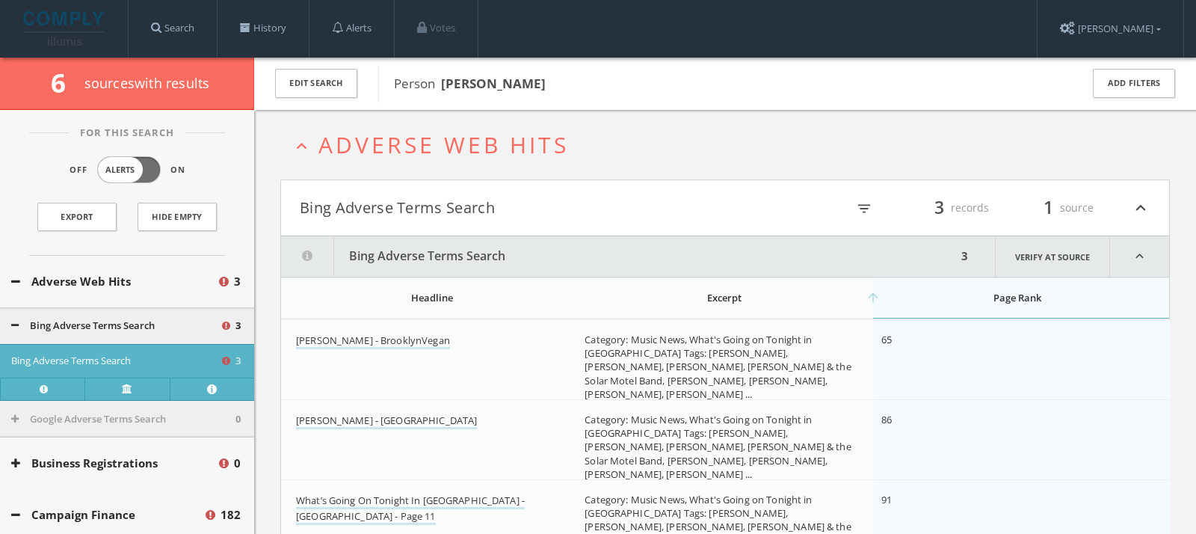
click at [389, 156] on span "Adverse Web Hits" at bounding box center [443, 144] width 250 height 31
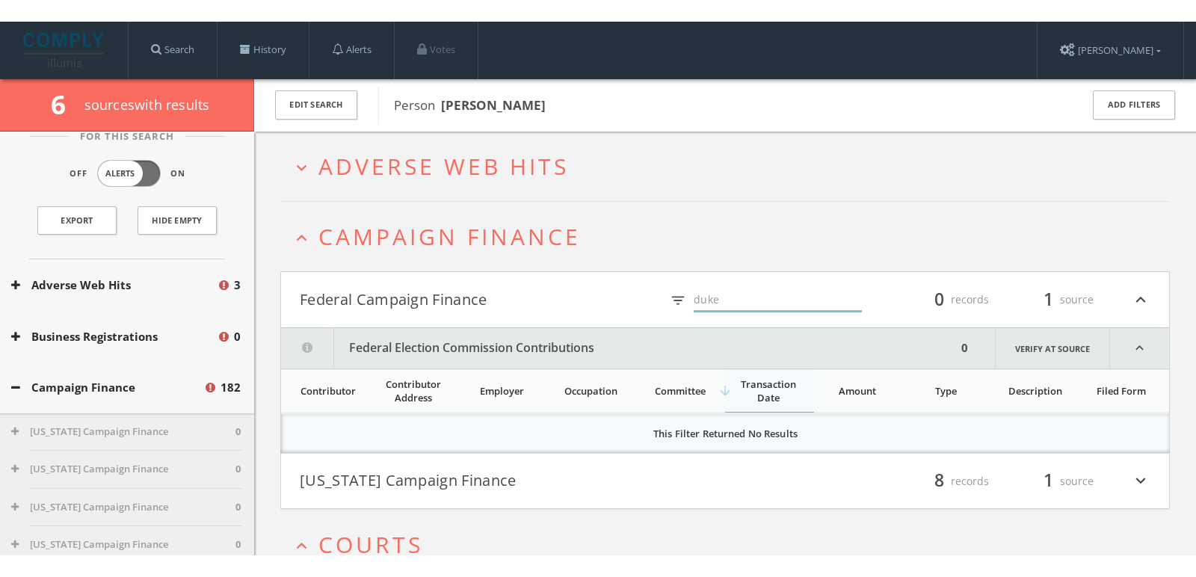
scroll to position [22, 0]
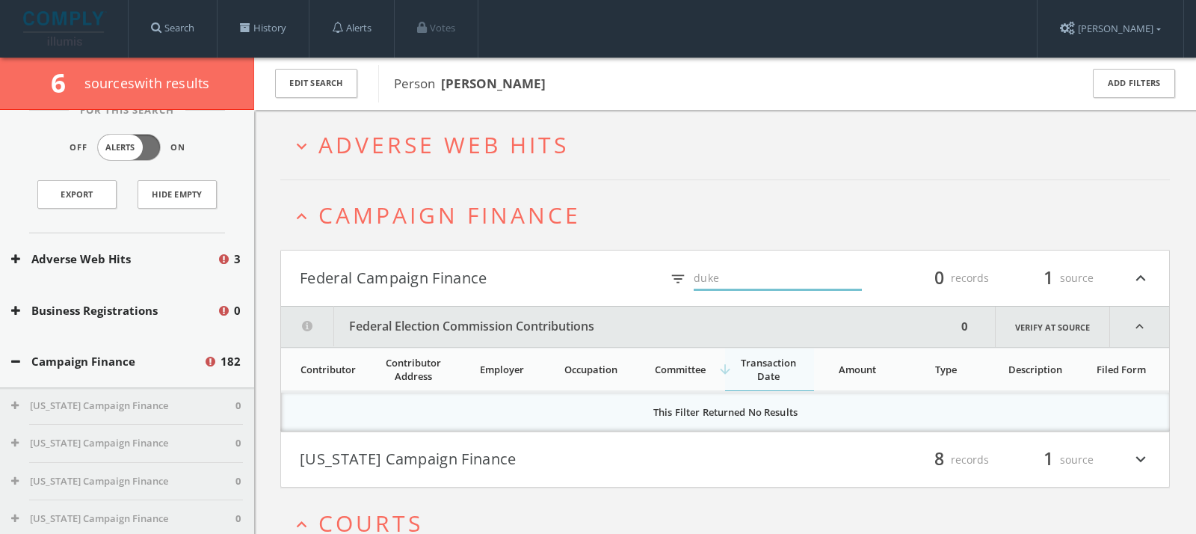
click at [155, 367] on button "Campaign Finance" at bounding box center [107, 361] width 192 height 17
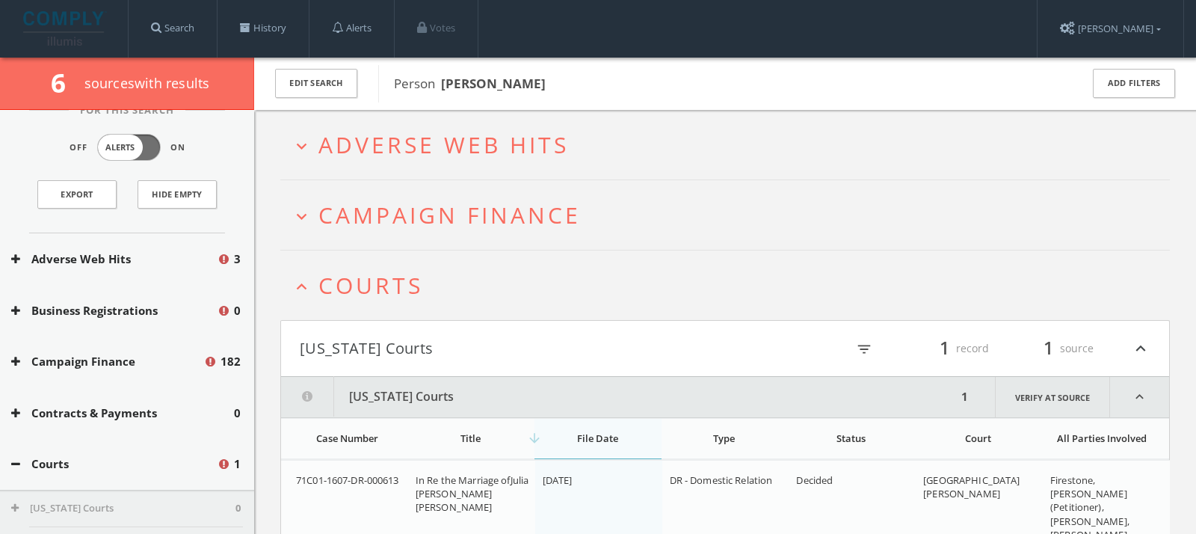
click at [107, 452] on div "Courts 1" at bounding box center [127, 464] width 254 height 52
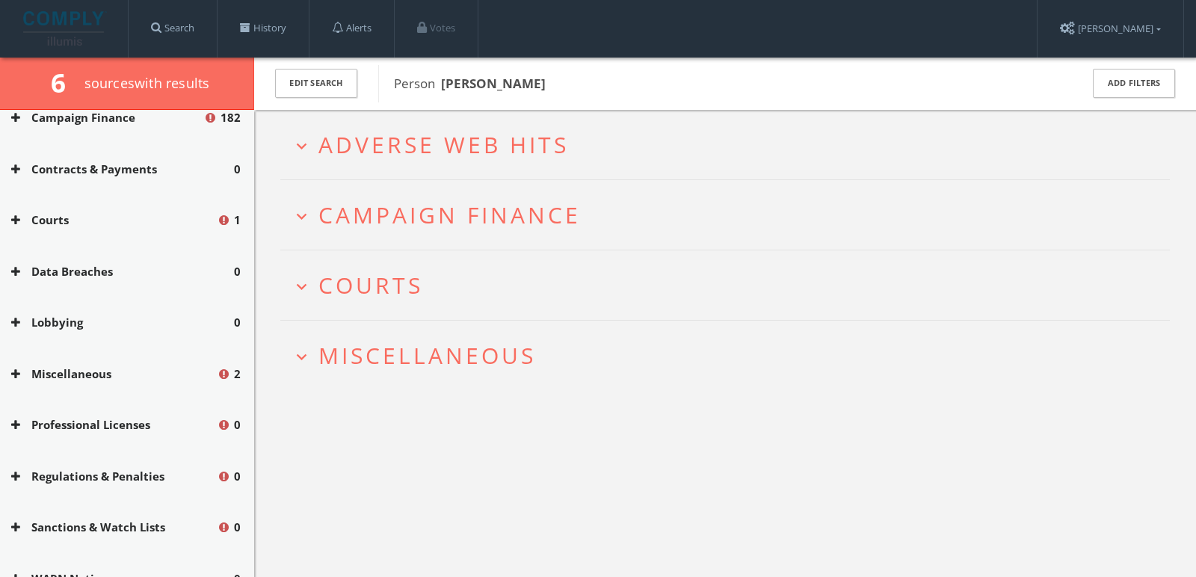
scroll to position [270, 0]
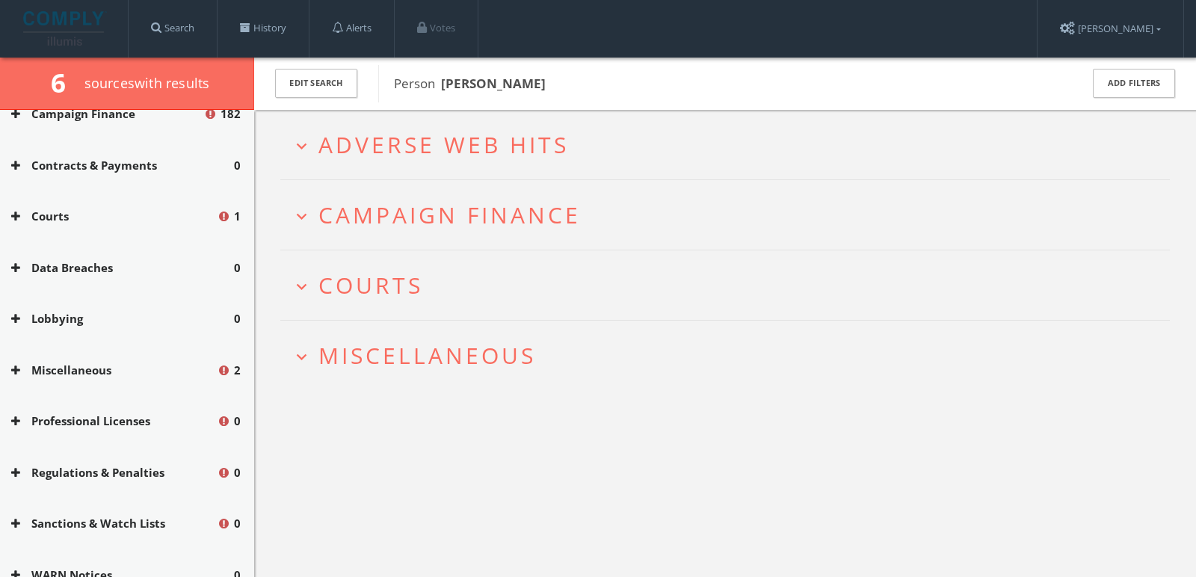
click at [97, 368] on button "Miscellaneous" at bounding box center [114, 370] width 206 height 17
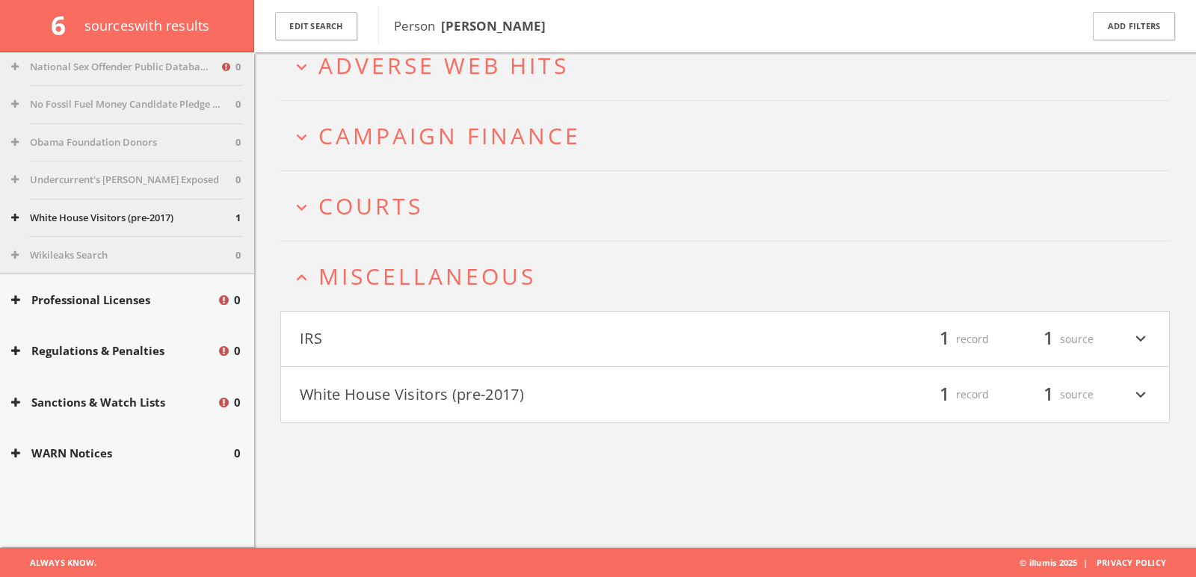
scroll to position [801, 0]
